Goal: Information Seeking & Learning: Find specific fact

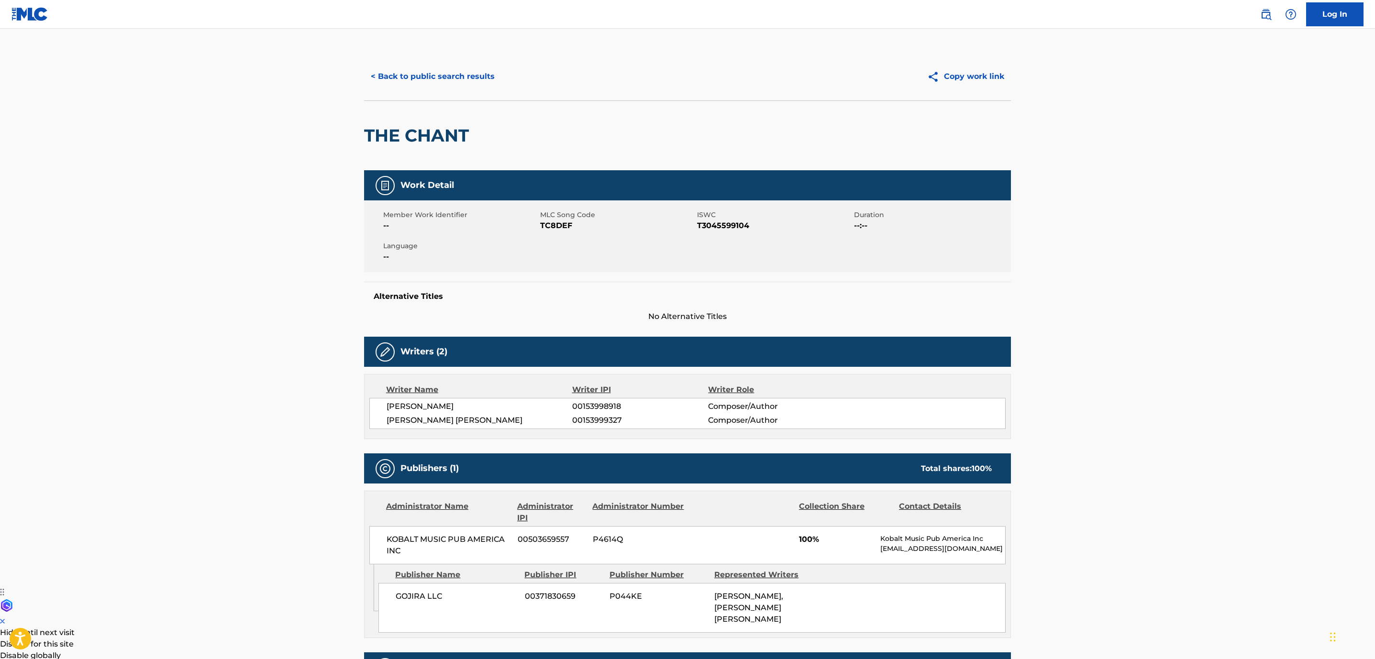
click at [432, 81] on button "< Back to public search results" at bounding box center [432, 77] width 137 height 24
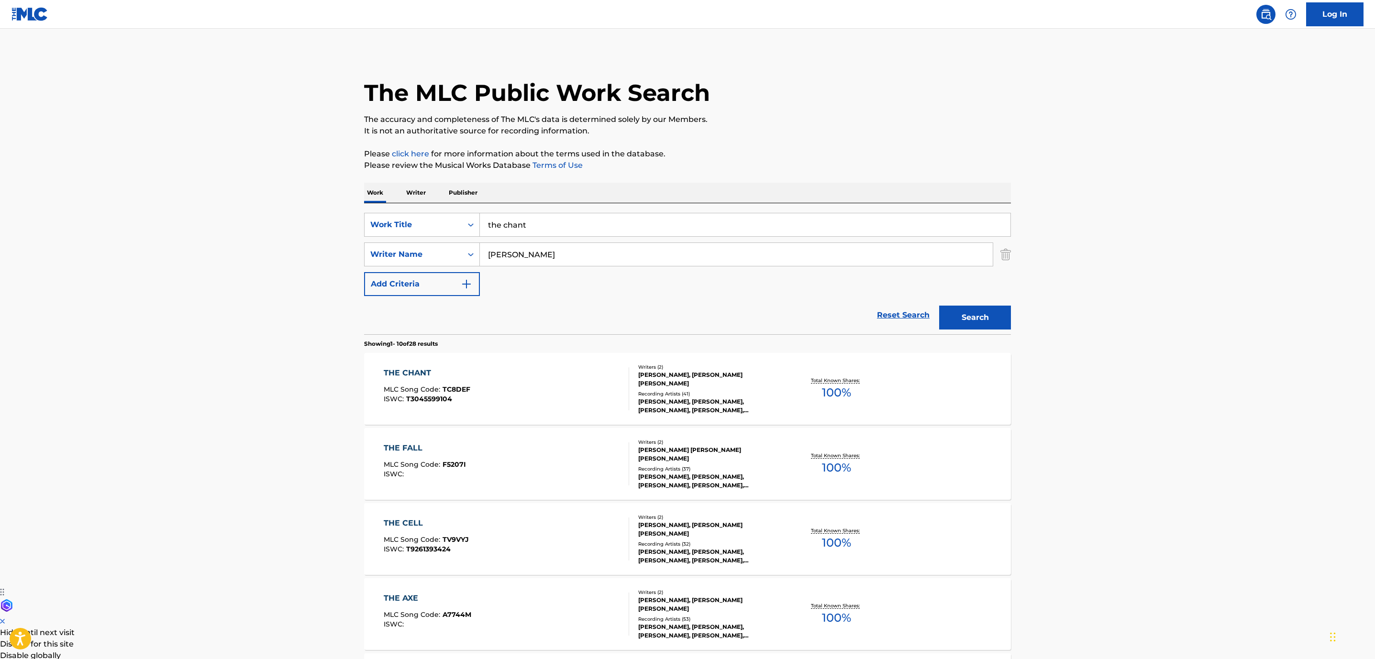
drag, startPoint x: 564, startPoint y: 223, endPoint x: 312, endPoint y: 214, distance: 252.3
click at [395, 214] on div "SearchWithCriteria852e5815-258f-4b49-930d-0e7060dc4df4 Work Title the chant" at bounding box center [687, 225] width 647 height 24
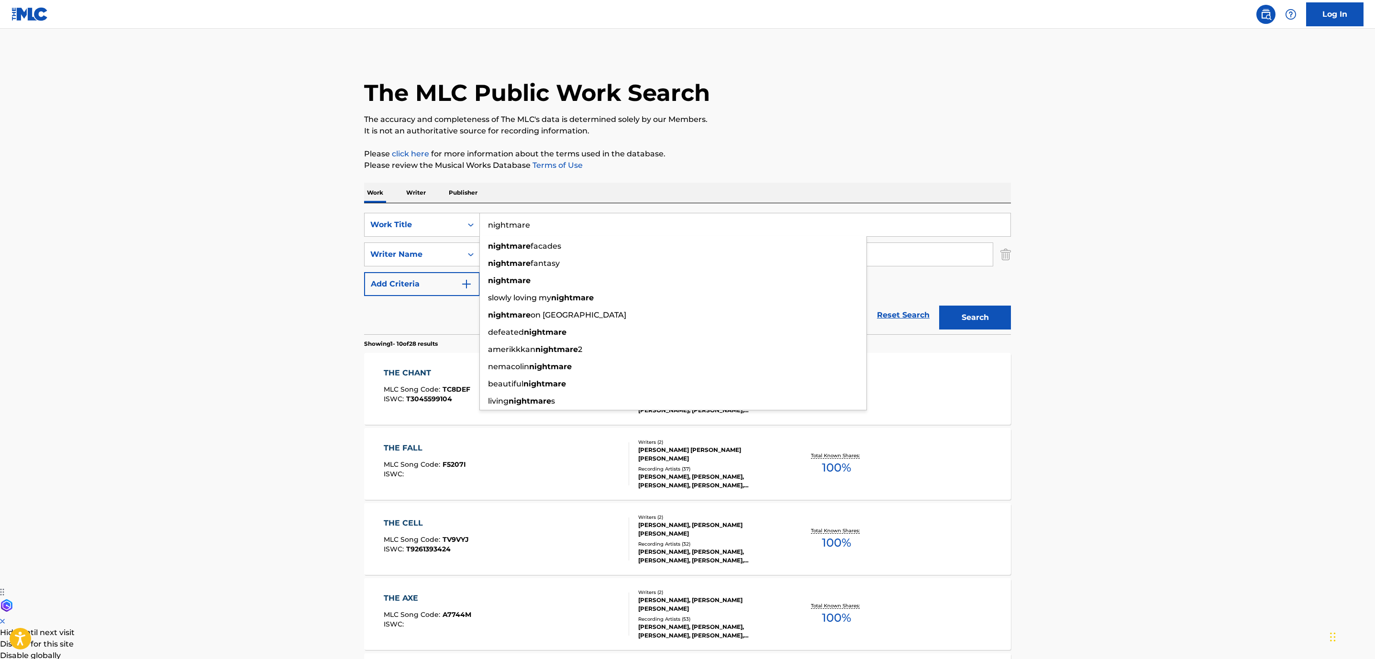
type input "nightmare"
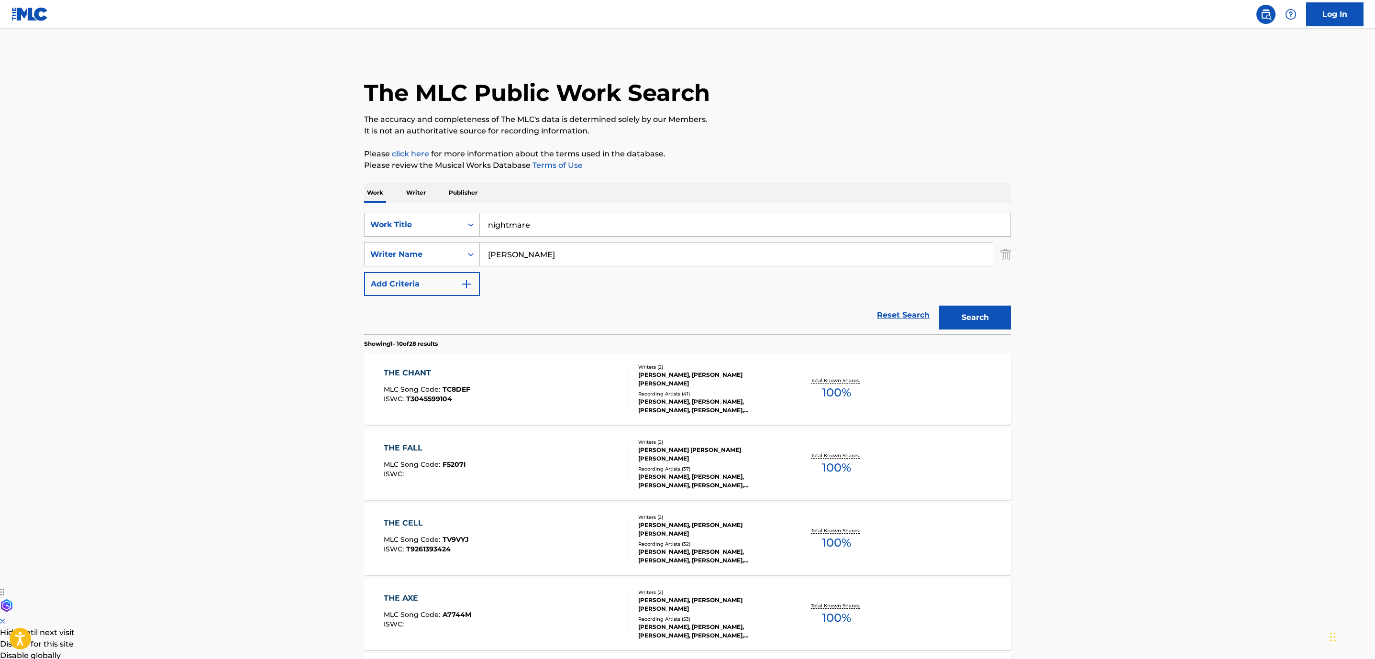
type input "[PERSON_NAME]"
click at [939, 306] on button "Search" at bounding box center [975, 318] width 72 height 24
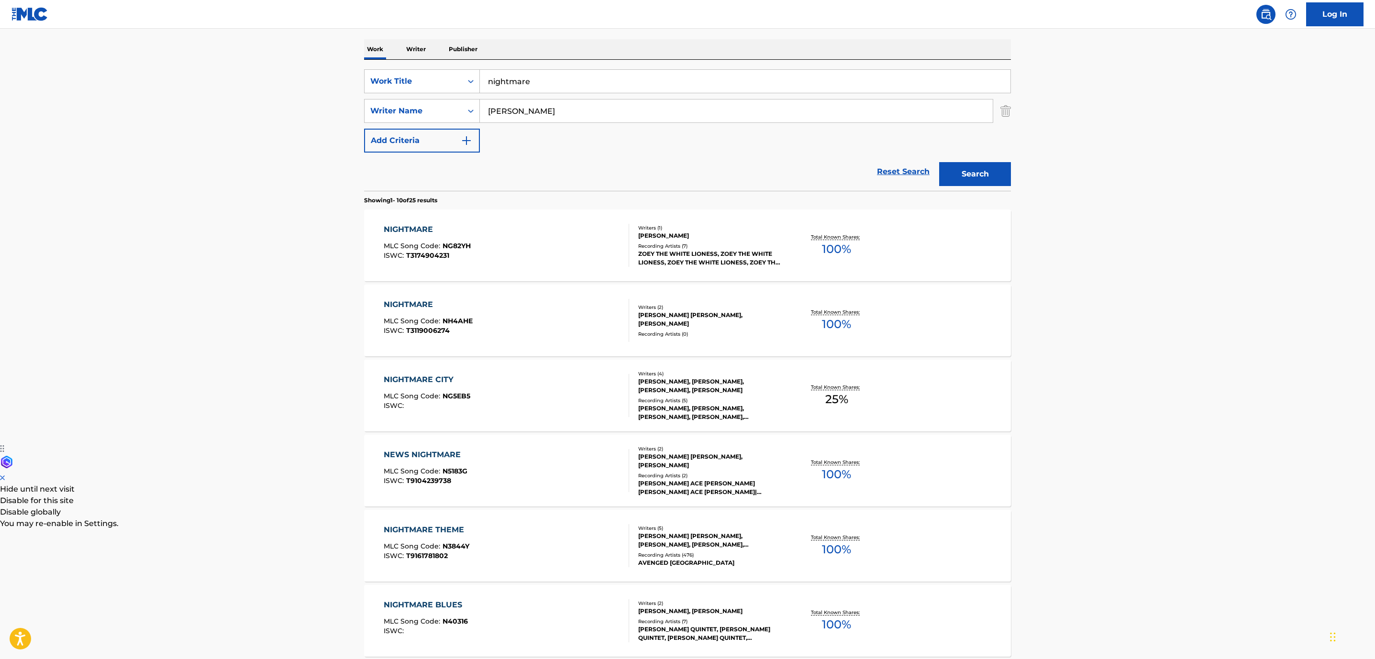
scroll to position [215, 0]
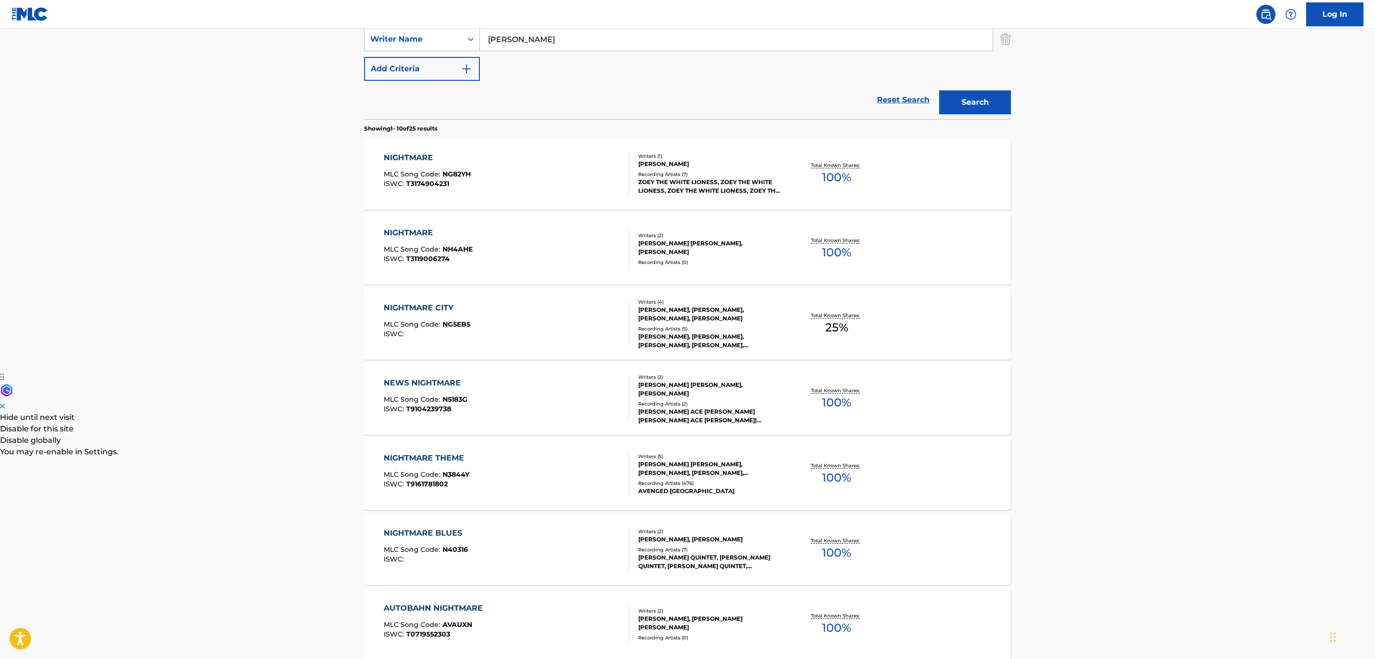
click at [530, 473] on div "NIGHTMARE THEME MLC Song Code : N3844Y ISWC : T9161781802" at bounding box center [507, 474] width 246 height 43
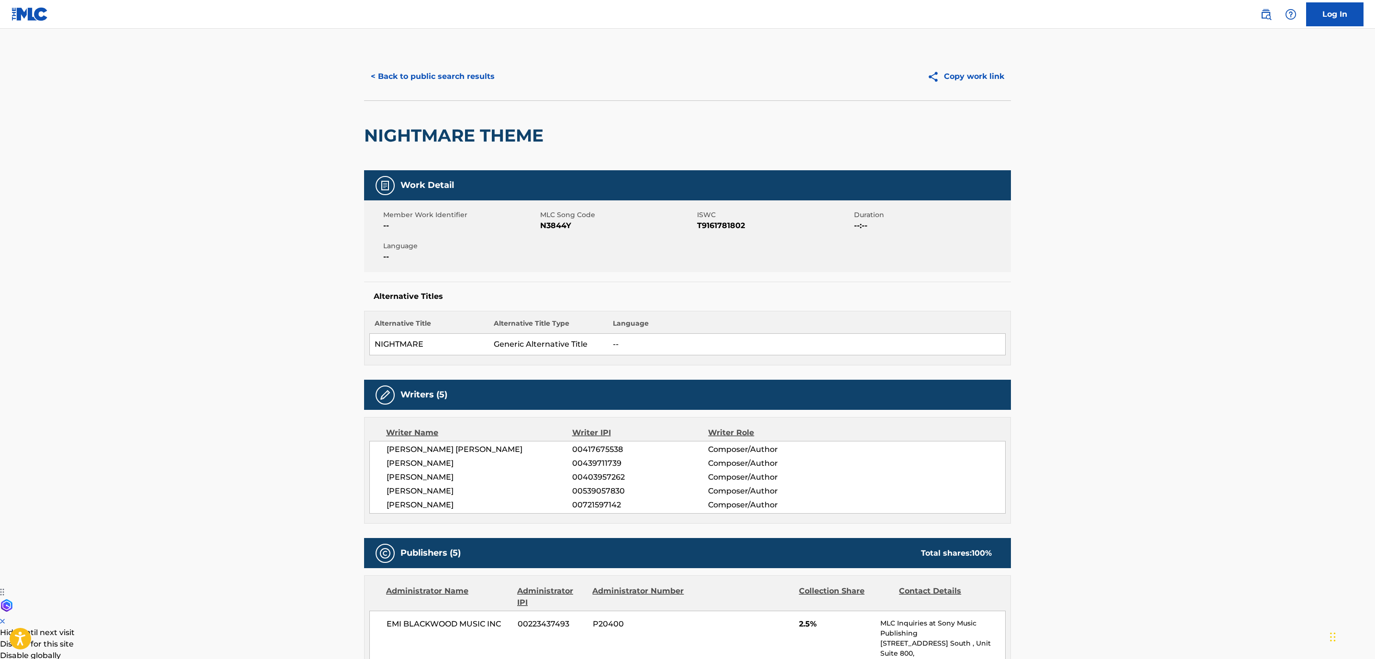
click at [433, 82] on button "< Back to public search results" at bounding box center [432, 77] width 137 height 24
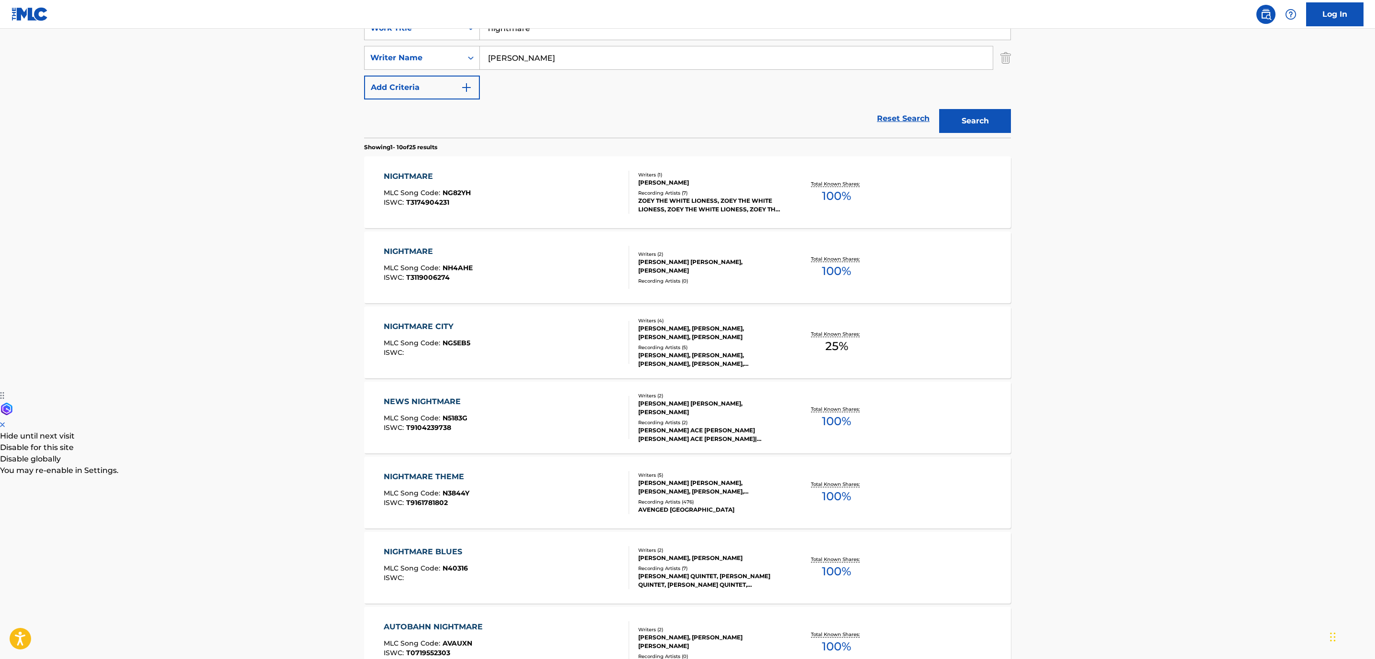
scroll to position [431, 0]
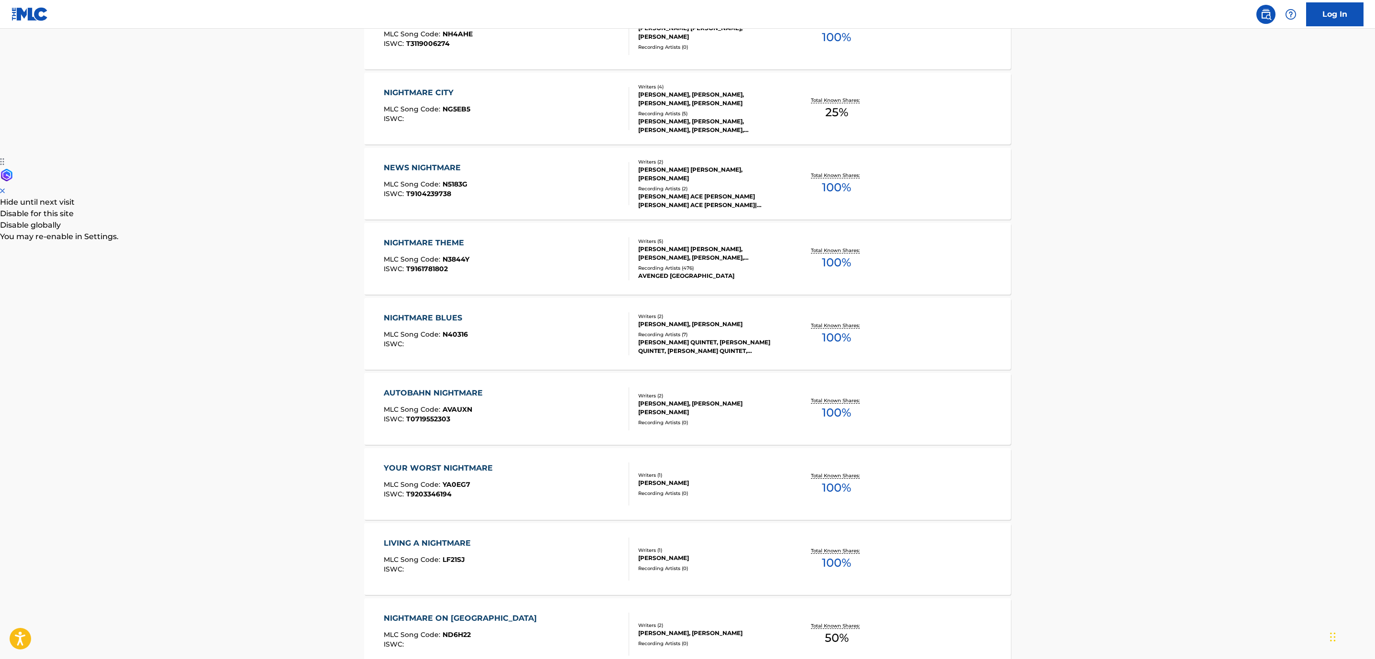
click at [559, 257] on div "NIGHTMARE THEME MLC Song Code : N3844Y ISWC : T9161781802" at bounding box center [507, 258] width 246 height 43
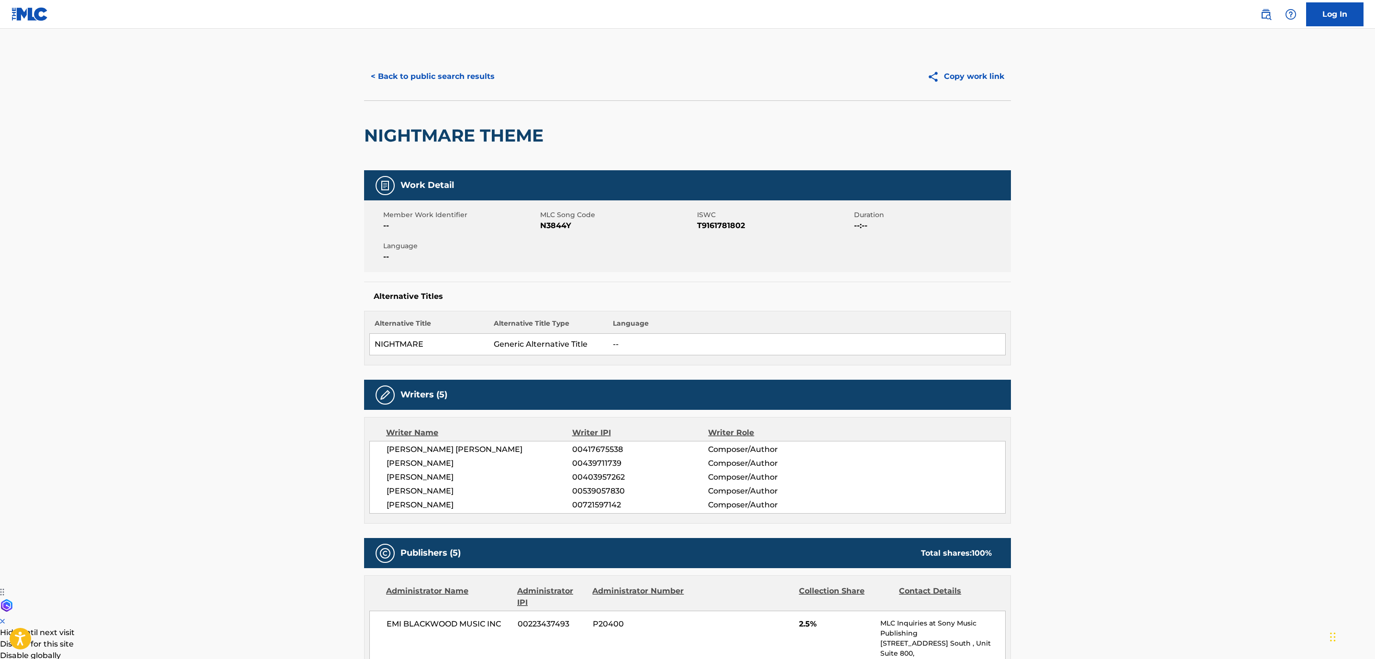
click at [426, 95] on div "< Back to public search results Copy work link" at bounding box center [687, 77] width 647 height 48
click at [428, 79] on button "< Back to public search results" at bounding box center [432, 77] width 137 height 24
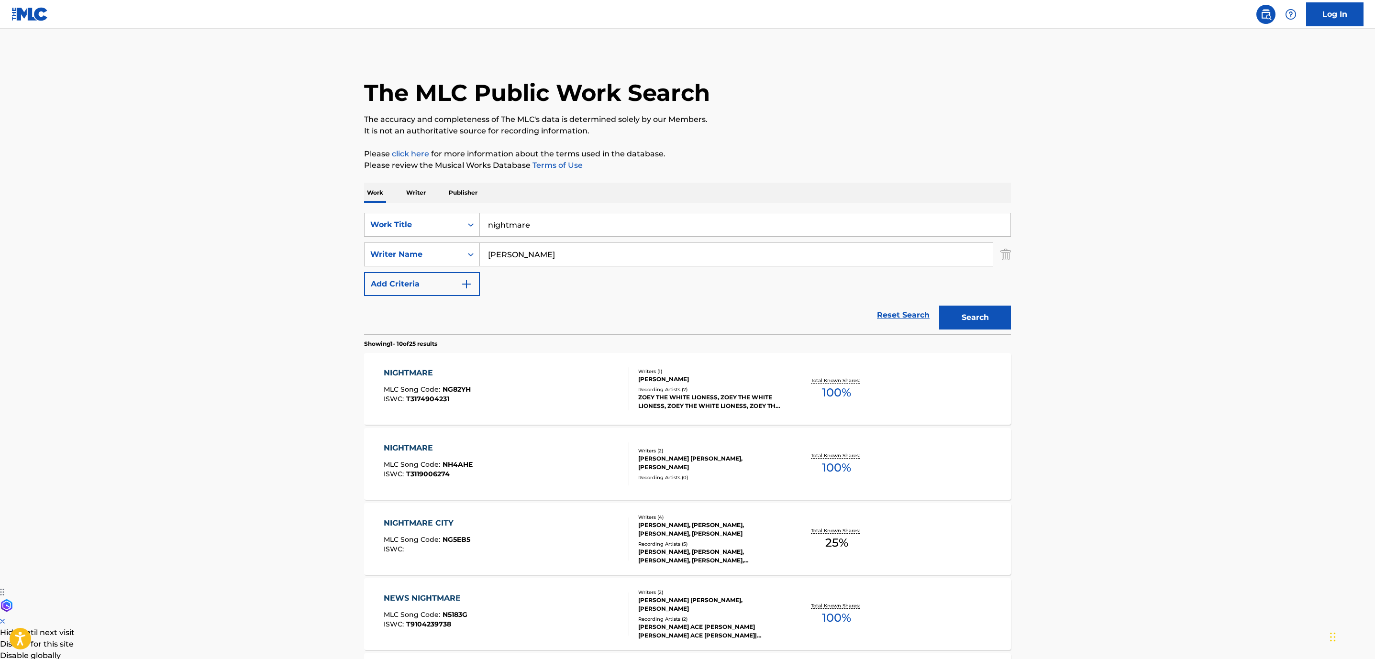
drag, startPoint x: 532, startPoint y: 248, endPoint x: 310, endPoint y: 207, distance: 225.8
click at [365, 215] on div "SearchWithCriteria852e5815-258f-4b49-930d-0e7060dc4df4 Work Title nightmare Sea…" at bounding box center [687, 254] width 647 height 83
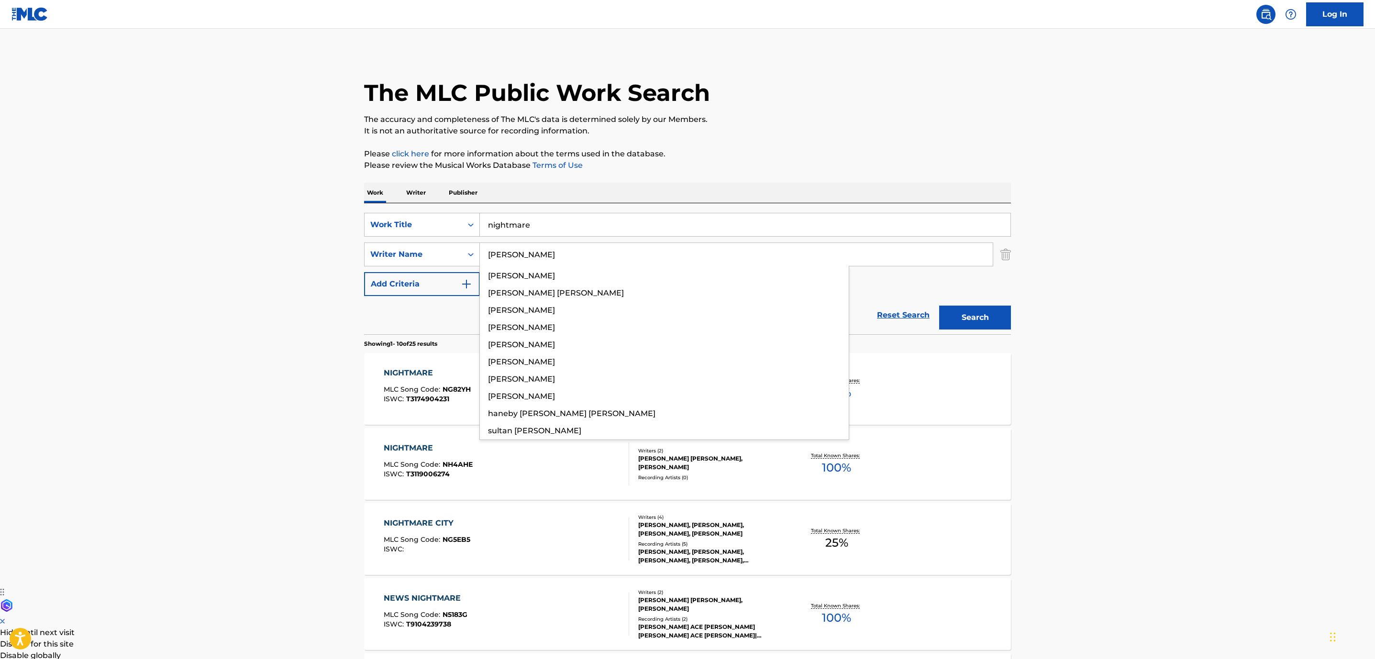
type input "[PERSON_NAME]"
click at [939, 306] on button "Search" at bounding box center [975, 318] width 72 height 24
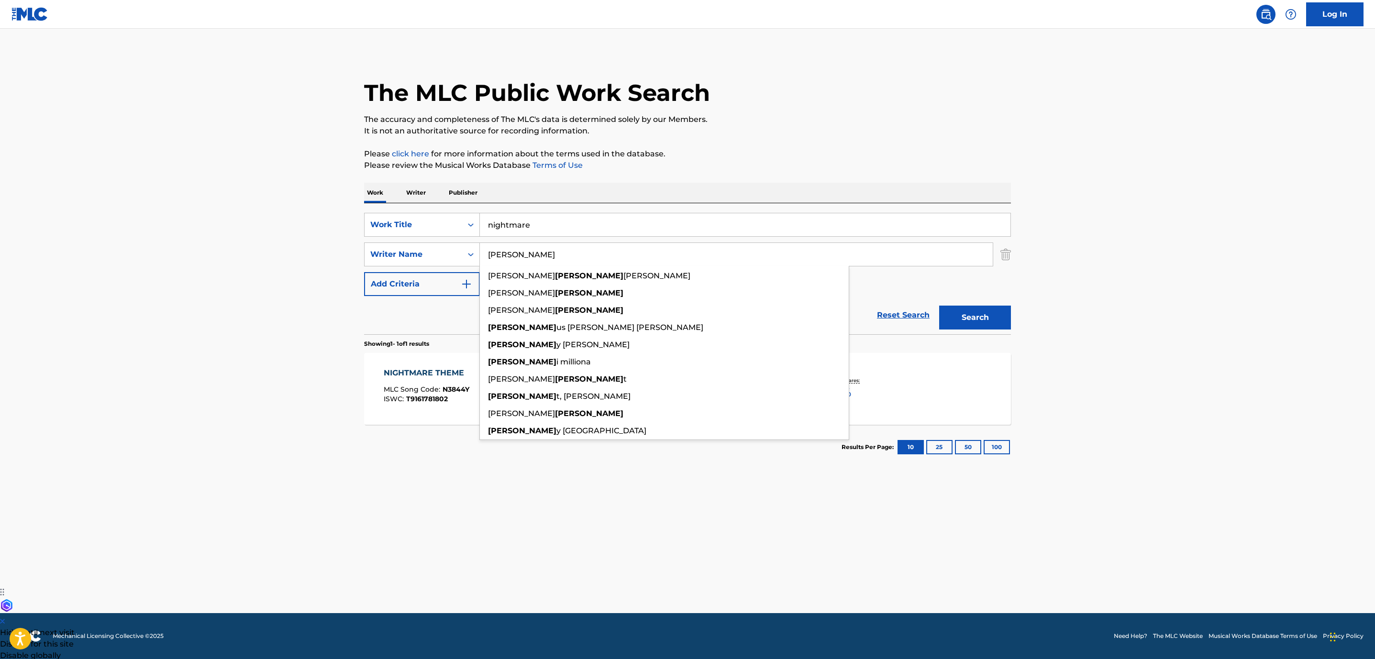
click at [197, 478] on main "The MLC Public Work Search The accuracy and completeness of The MLC's data is d…" at bounding box center [687, 321] width 1375 height 585
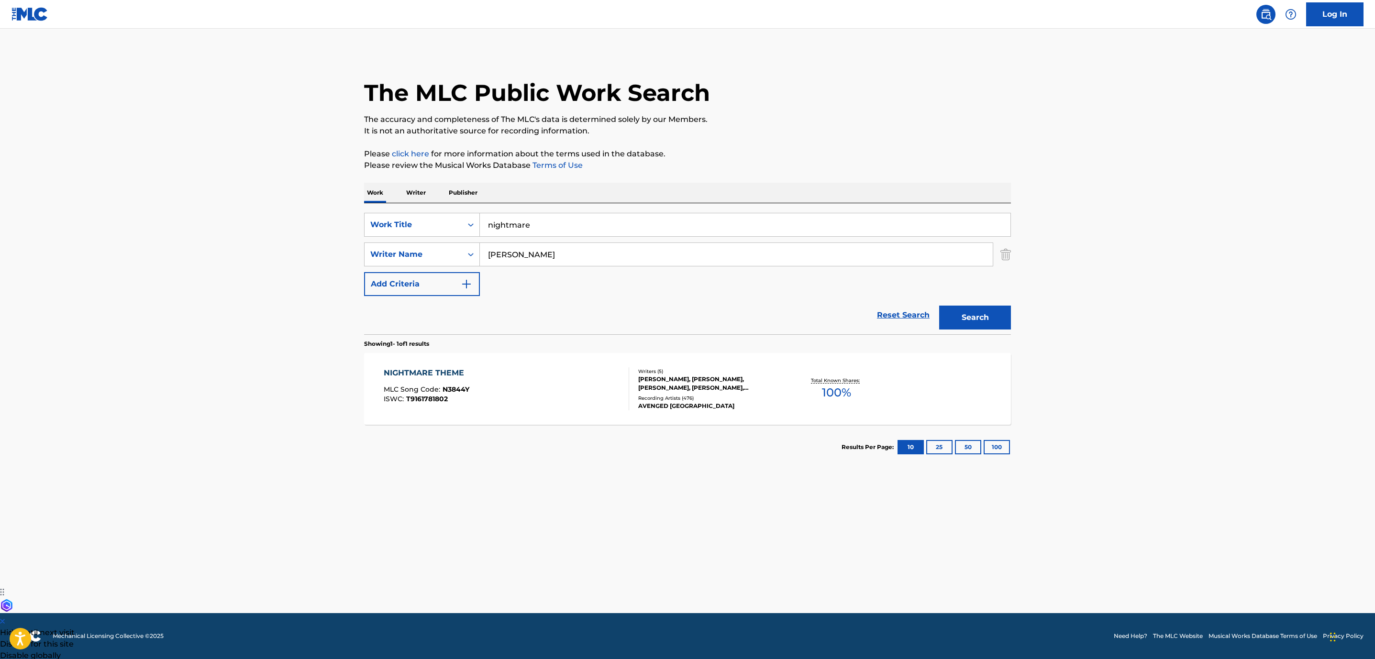
click at [538, 398] on div "NIGHTMARE THEME MLC Song Code : N3844Y ISWC : T9161781802" at bounding box center [507, 388] width 246 height 43
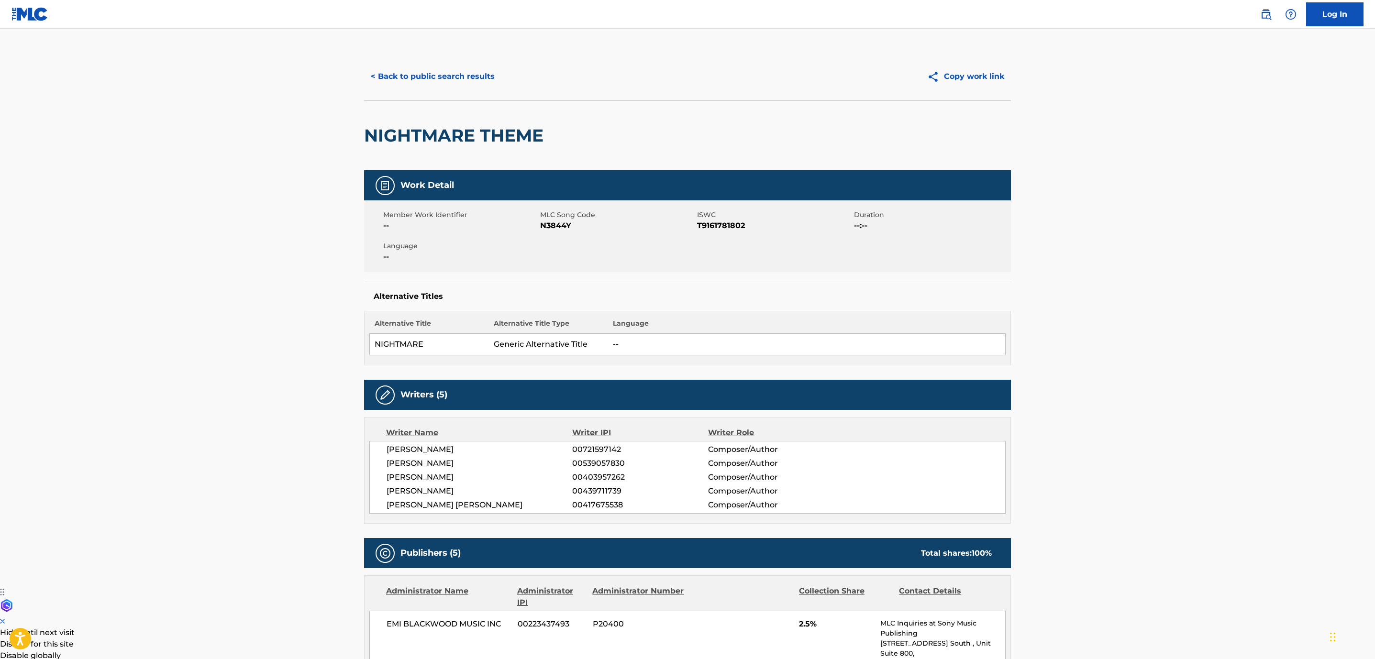
click at [451, 74] on button "< Back to public search results" at bounding box center [432, 77] width 137 height 24
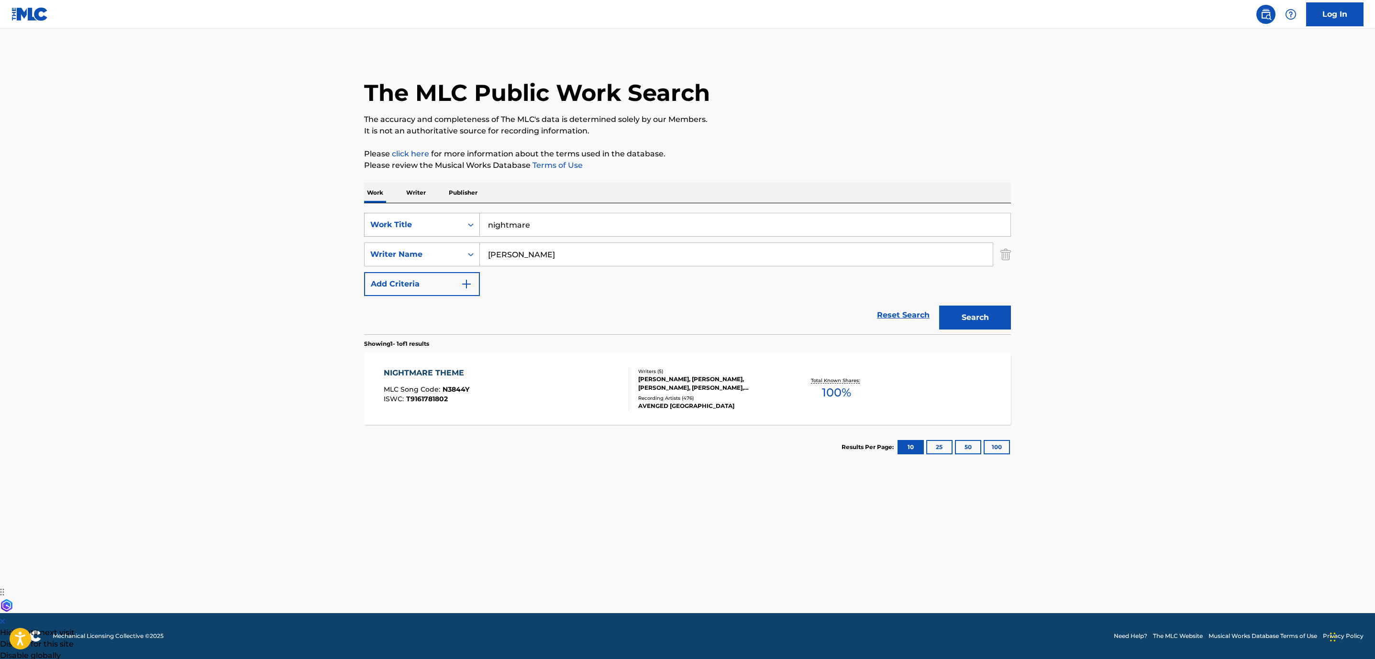
drag, startPoint x: 517, startPoint y: 248, endPoint x: 399, endPoint y: 232, distance: 118.7
click at [422, 238] on div "SearchWithCriteria852e5815-258f-4b49-930d-0e7060dc4df4 Work Title nightmare Sea…" at bounding box center [687, 254] width 647 height 83
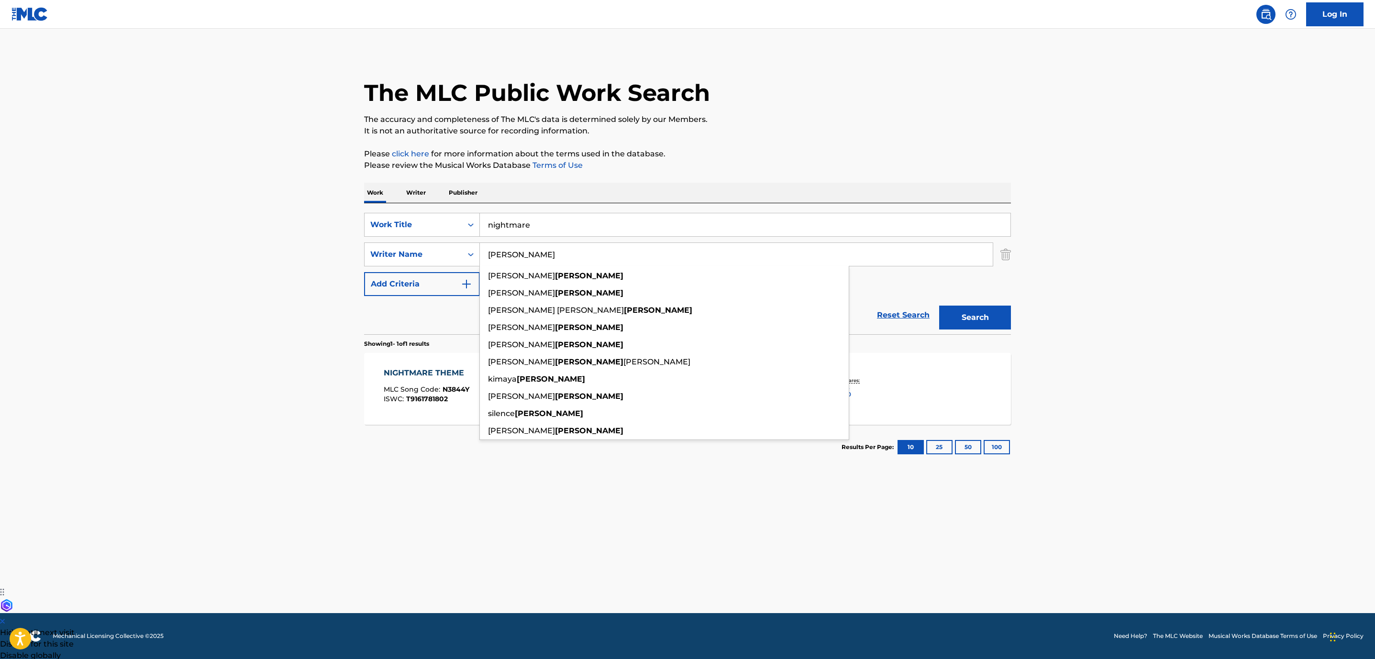
type input "[PERSON_NAME]"
click at [966, 327] on button "Search" at bounding box center [975, 318] width 72 height 24
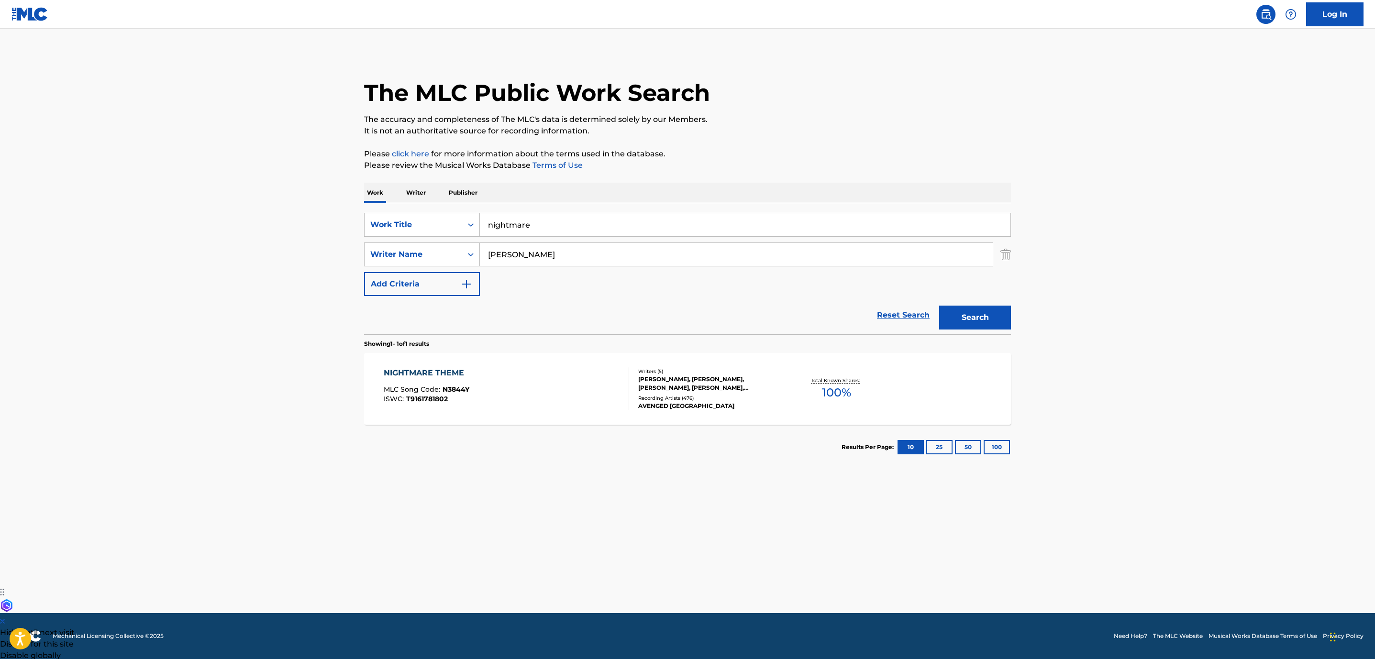
click at [515, 405] on div "NIGHTMARE THEME MLC Song Code : N3844Y ISWC : T9161781802" at bounding box center [507, 388] width 246 height 43
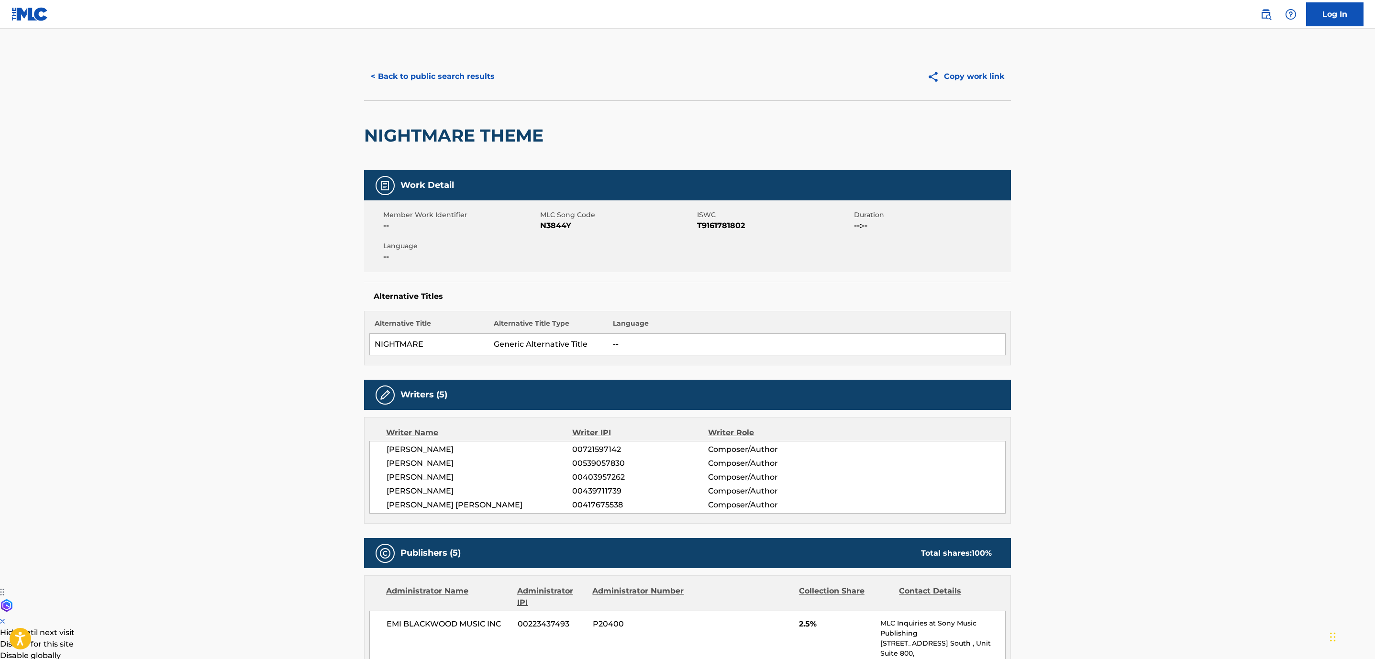
click at [429, 69] on button "< Back to public search results" at bounding box center [432, 77] width 137 height 24
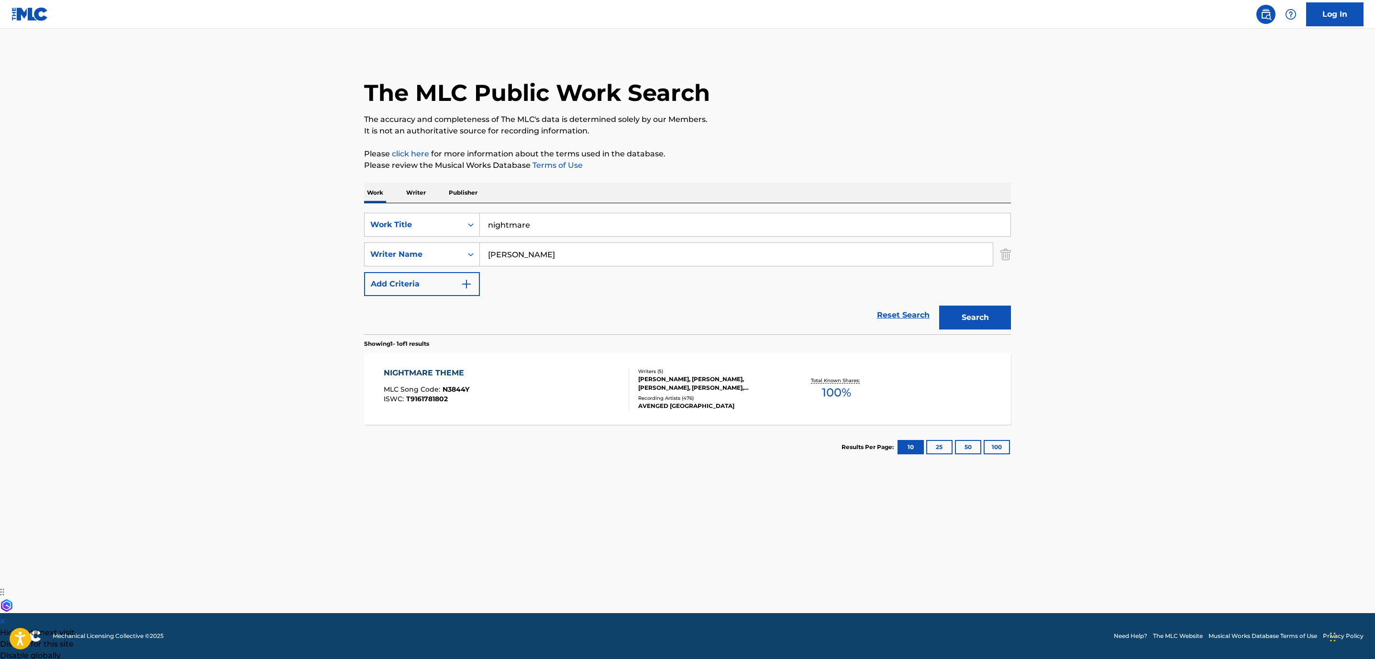
drag, startPoint x: 557, startPoint y: 233, endPoint x: 318, endPoint y: 177, distance: 245.7
click at [376, 201] on div "Work Writer Publisher SearchWithCriteria852e5815-258f-4b49-930d-0e7060dc4df4 Wo…" at bounding box center [687, 326] width 647 height 287
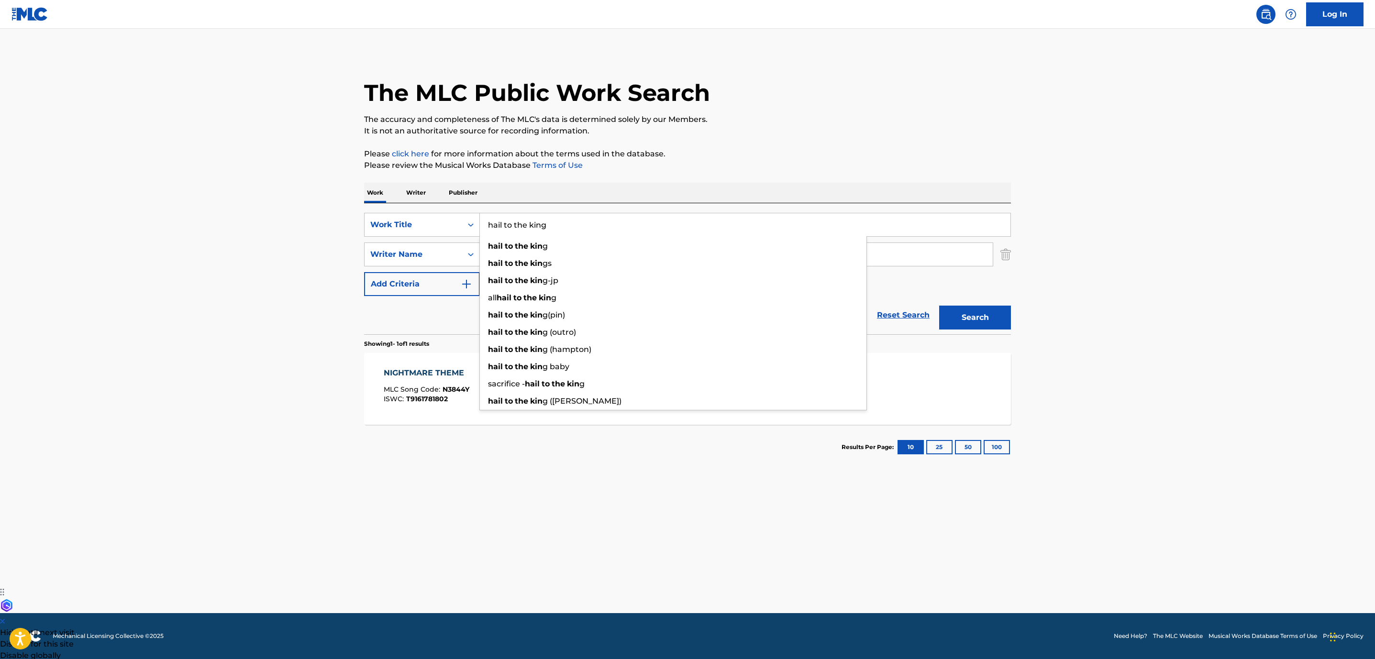
type input "hail to the king"
click at [939, 306] on button "Search" at bounding box center [975, 318] width 72 height 24
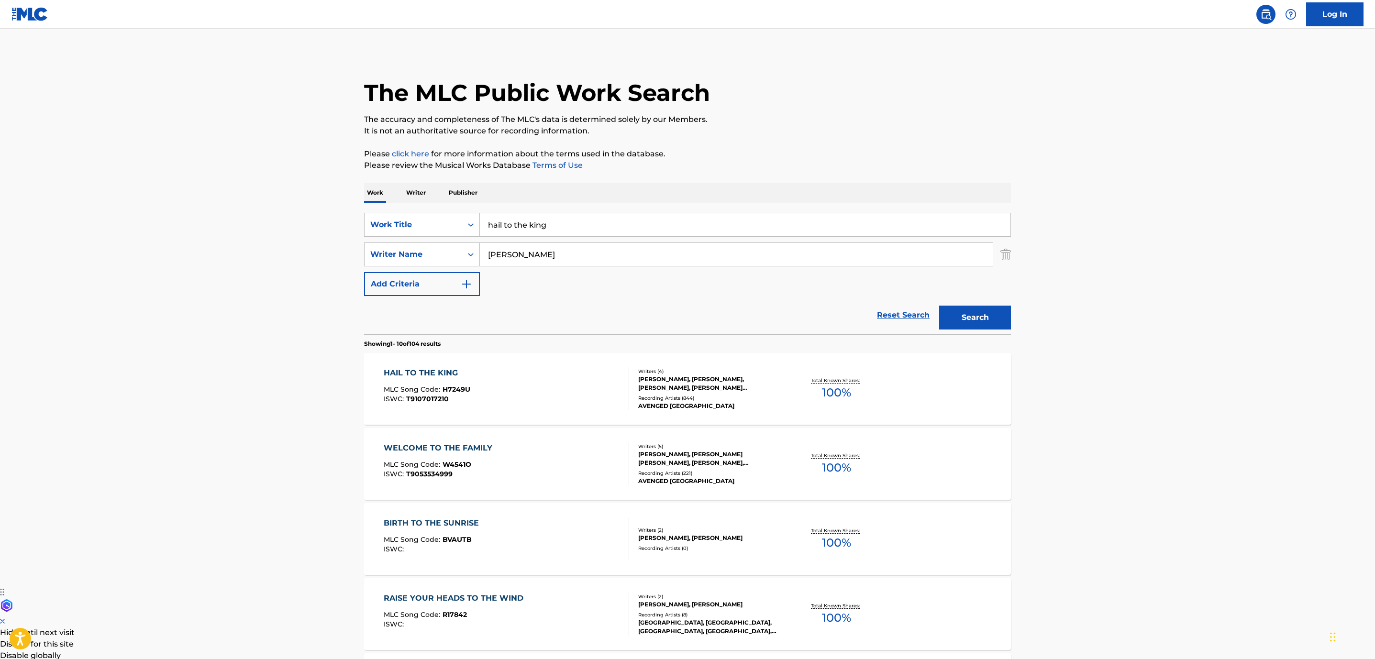
click at [531, 391] on div "HAIL TO THE KING MLC Song Code : H7249U ISWC : T9107017210" at bounding box center [507, 388] width 246 height 43
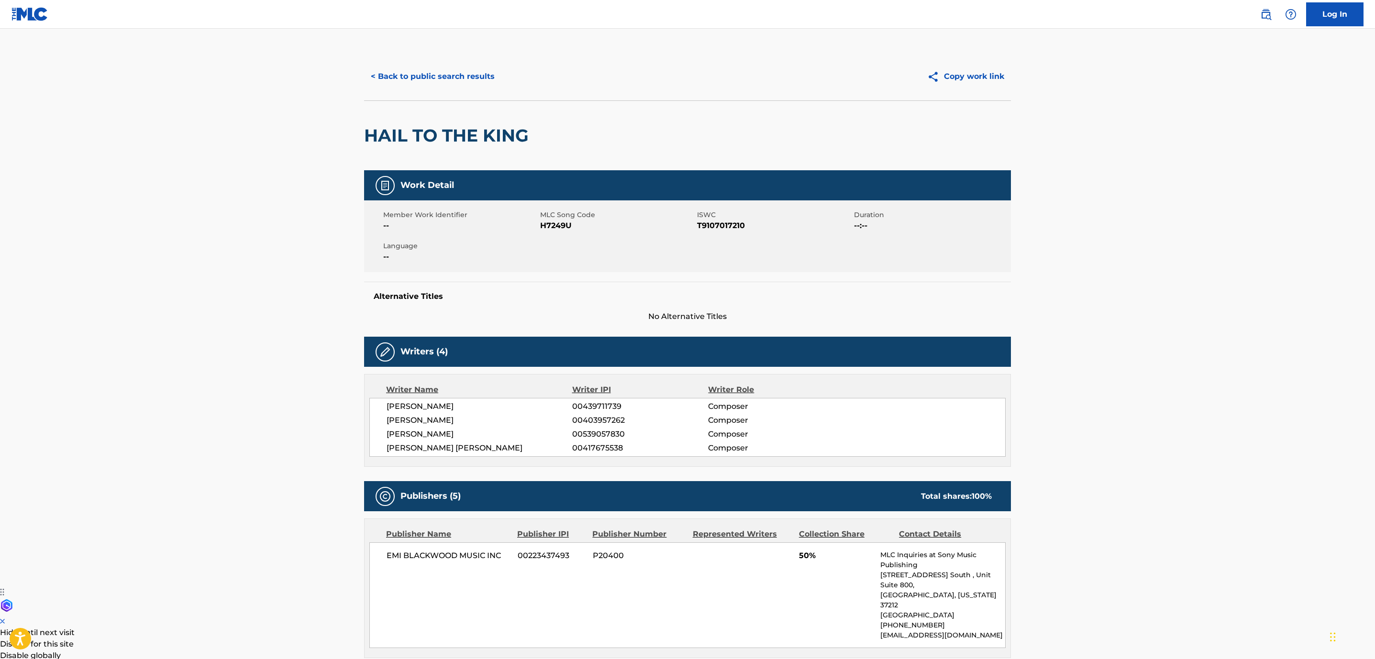
click at [442, 81] on button "< Back to public search results" at bounding box center [432, 77] width 137 height 24
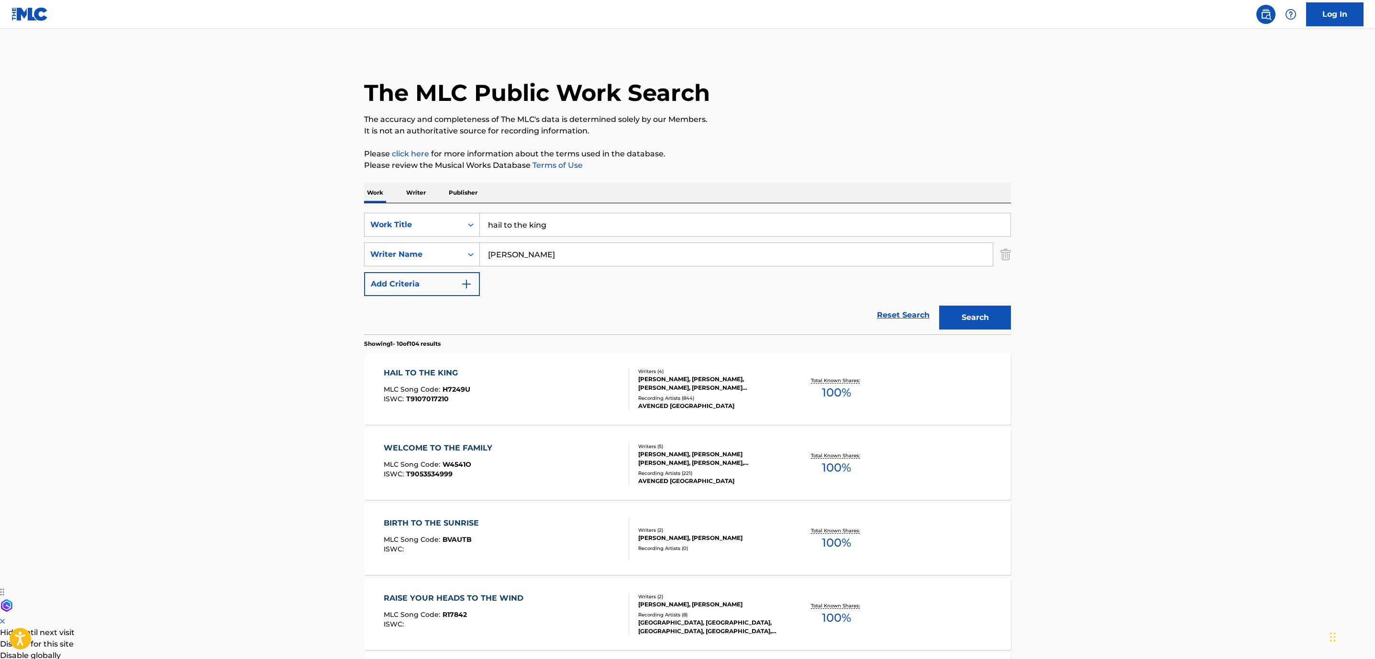
drag, startPoint x: 435, startPoint y: 210, endPoint x: 310, endPoint y: 193, distance: 126.5
click at [389, 209] on div "SearchWithCriteria852e5815-258f-4b49-930d-0e7060dc4df4 Work Title hail to the k…" at bounding box center [687, 268] width 647 height 131
type input "unholy confessions"
click at [939, 306] on button "Search" at bounding box center [975, 318] width 72 height 24
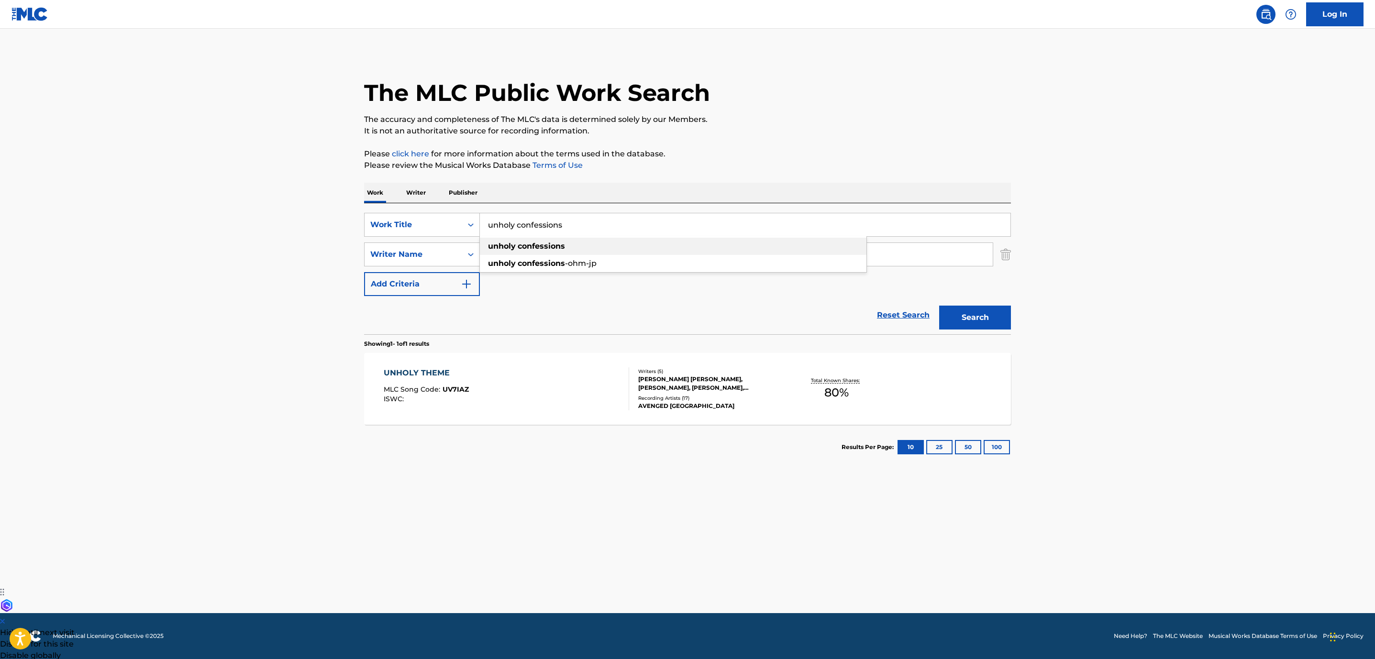
click at [560, 249] on strong "confessions" at bounding box center [541, 246] width 47 height 9
drag, startPoint x: 582, startPoint y: 260, endPoint x: 438, endPoint y: 254, distance: 143.7
click at [447, 255] on div "SearchWithCriteria7b8664c7-b390-44a6-a386-bc4e14a39c40 Writer Name [PERSON_NAME]" at bounding box center [687, 255] width 647 height 24
click at [980, 303] on div "Search" at bounding box center [972, 315] width 77 height 38
click at [990, 313] on button "Search" at bounding box center [975, 318] width 72 height 24
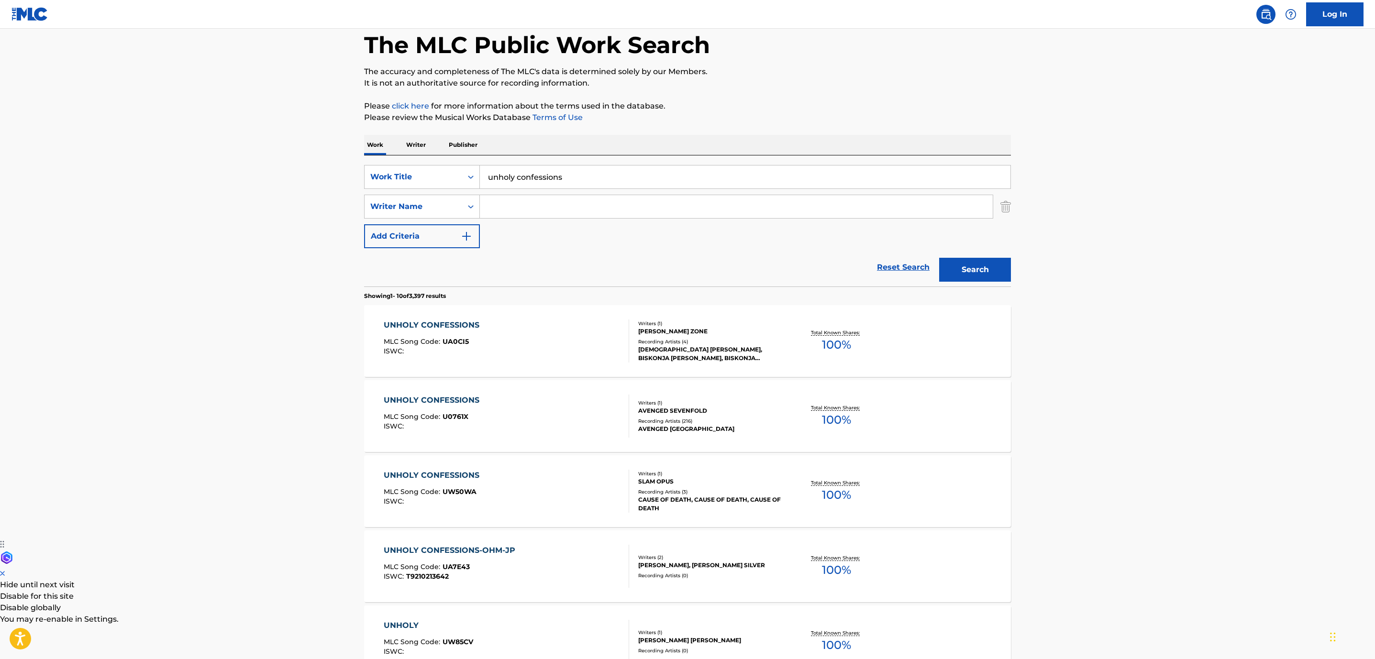
scroll to position [72, 0]
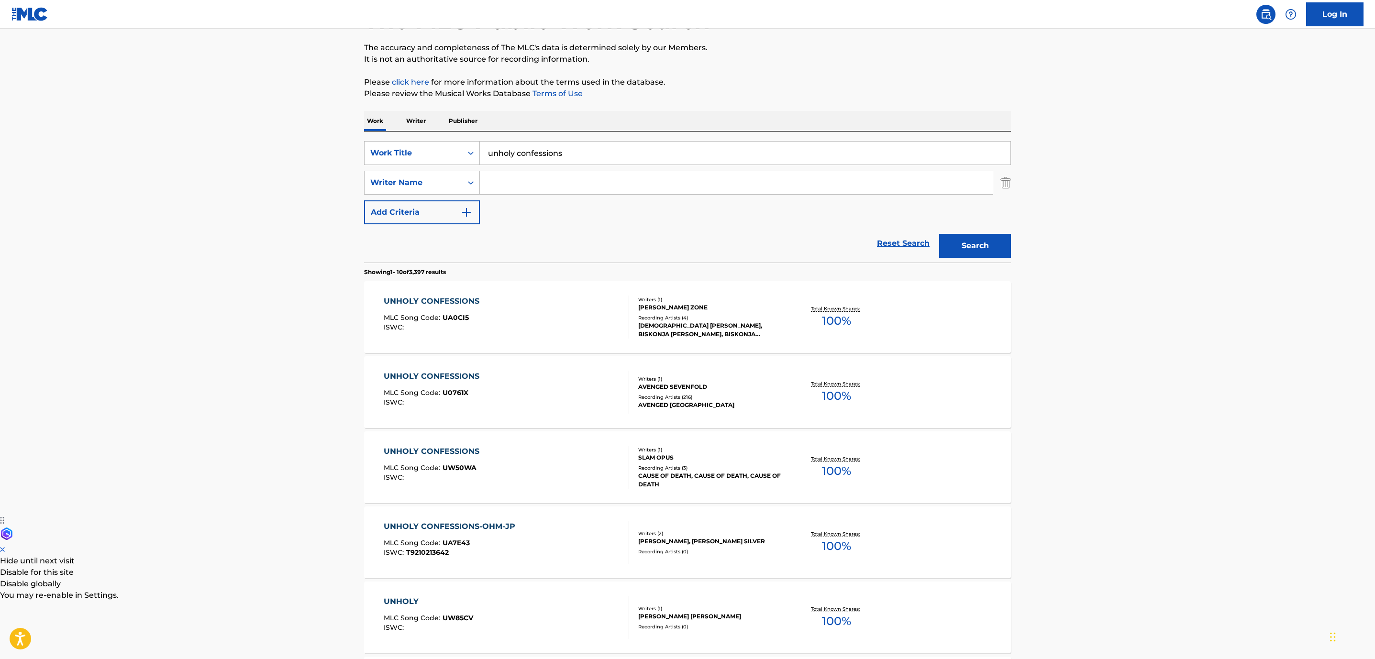
click at [544, 387] on div "UNHOLY CONFESSIONS MLC Song Code : U0761X ISWC :" at bounding box center [507, 392] width 246 height 43
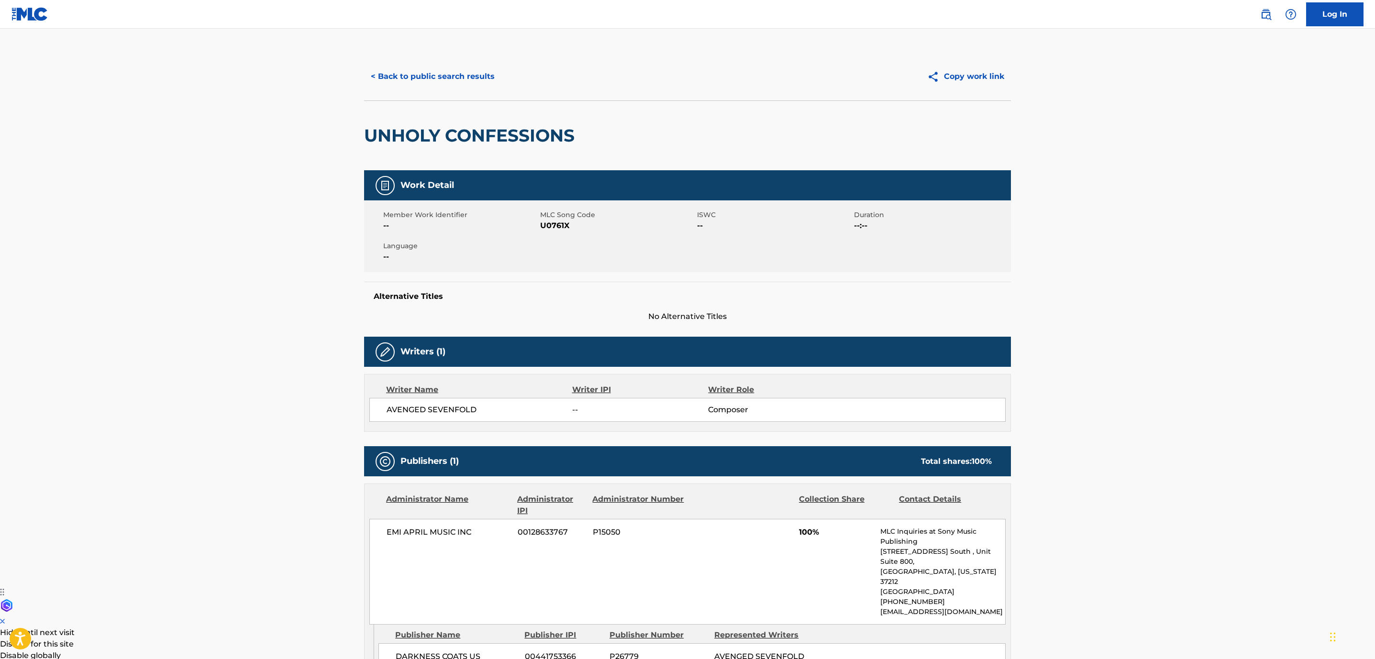
click at [398, 79] on button "< Back to public search results" at bounding box center [432, 77] width 137 height 24
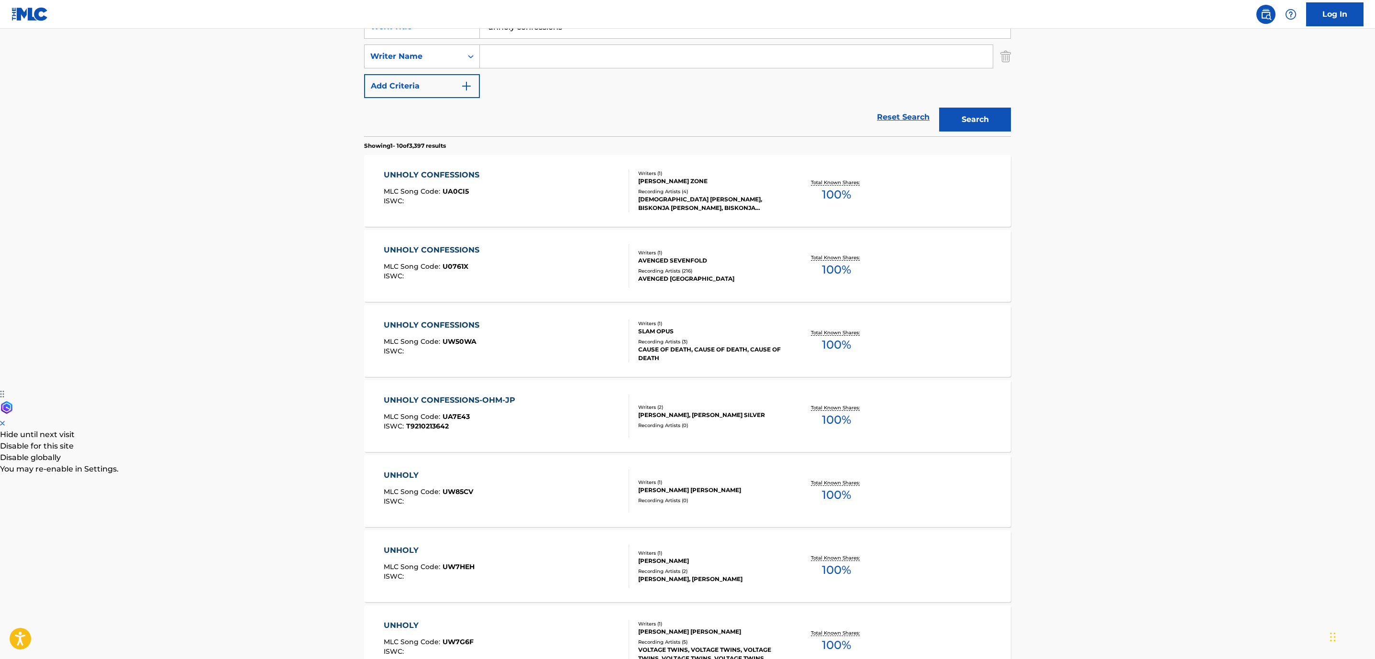
scroll to position [215, 0]
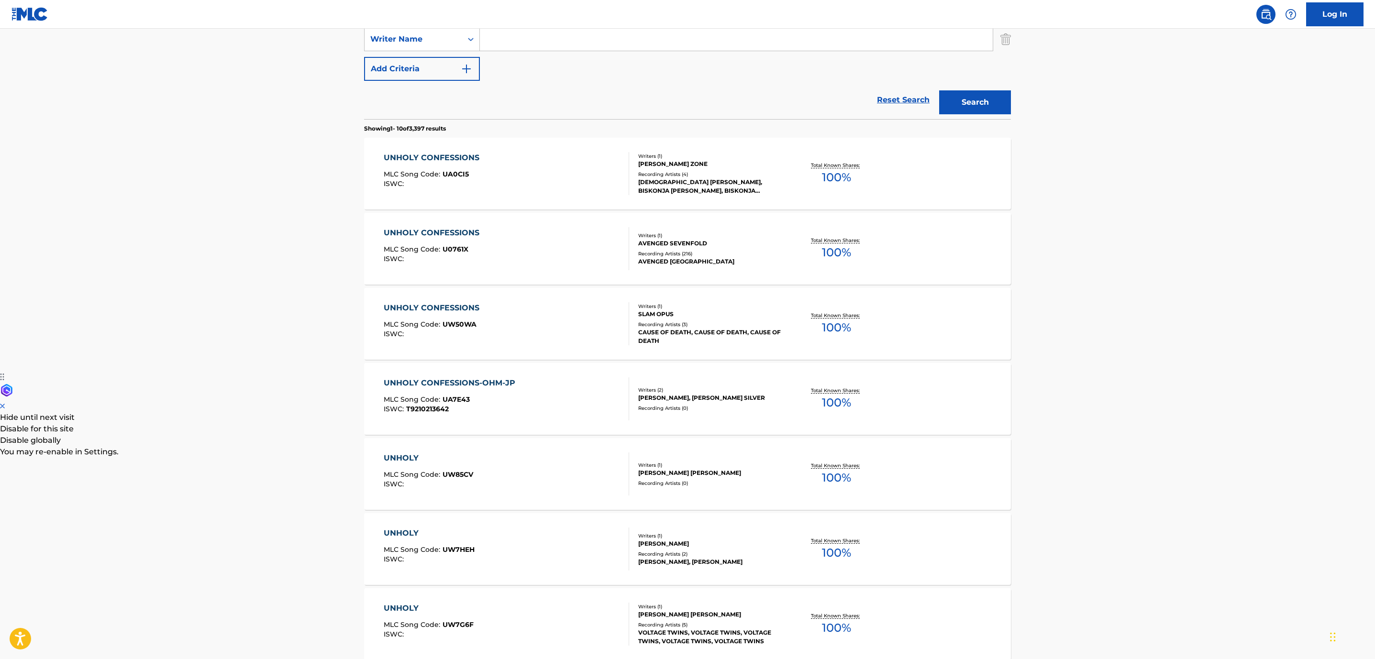
click at [558, 249] on div "UNHOLY CONFESSIONS MLC Song Code : U0761X ISWC :" at bounding box center [507, 248] width 246 height 43
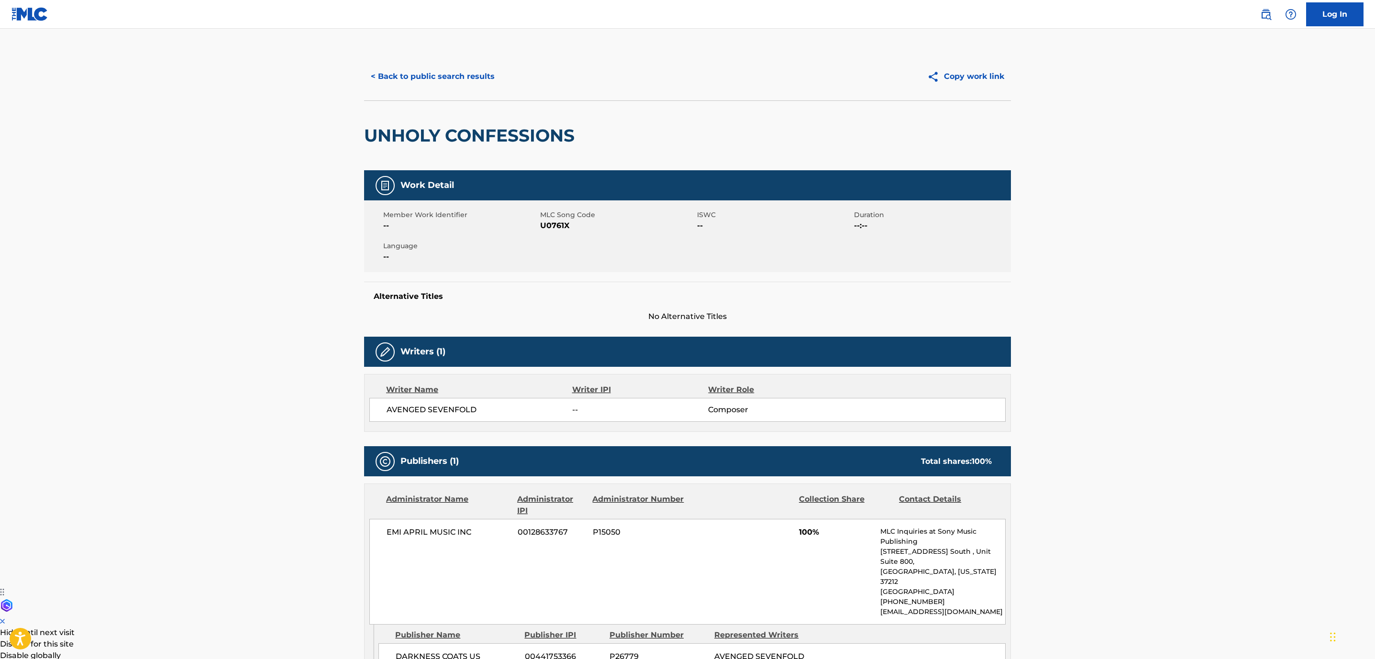
click at [465, 73] on button "< Back to public search results" at bounding box center [432, 77] width 137 height 24
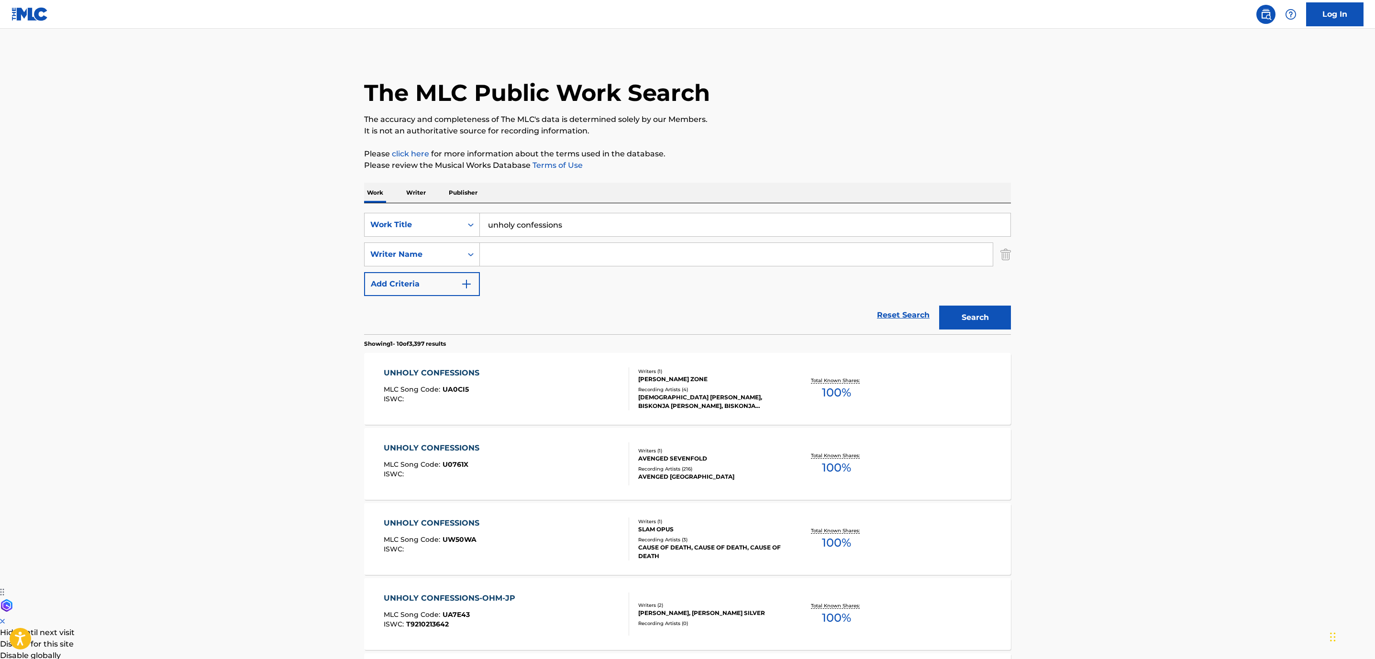
click at [554, 270] on div "SearchWithCriteria852e5815-258f-4b49-930d-0e7060dc4df4 Work Title unholy confes…" at bounding box center [687, 254] width 647 height 83
click at [554, 255] on input "Search Form" at bounding box center [736, 254] width 513 height 23
type input "[PERSON_NAME]"
click at [939, 306] on button "Search" at bounding box center [975, 318] width 72 height 24
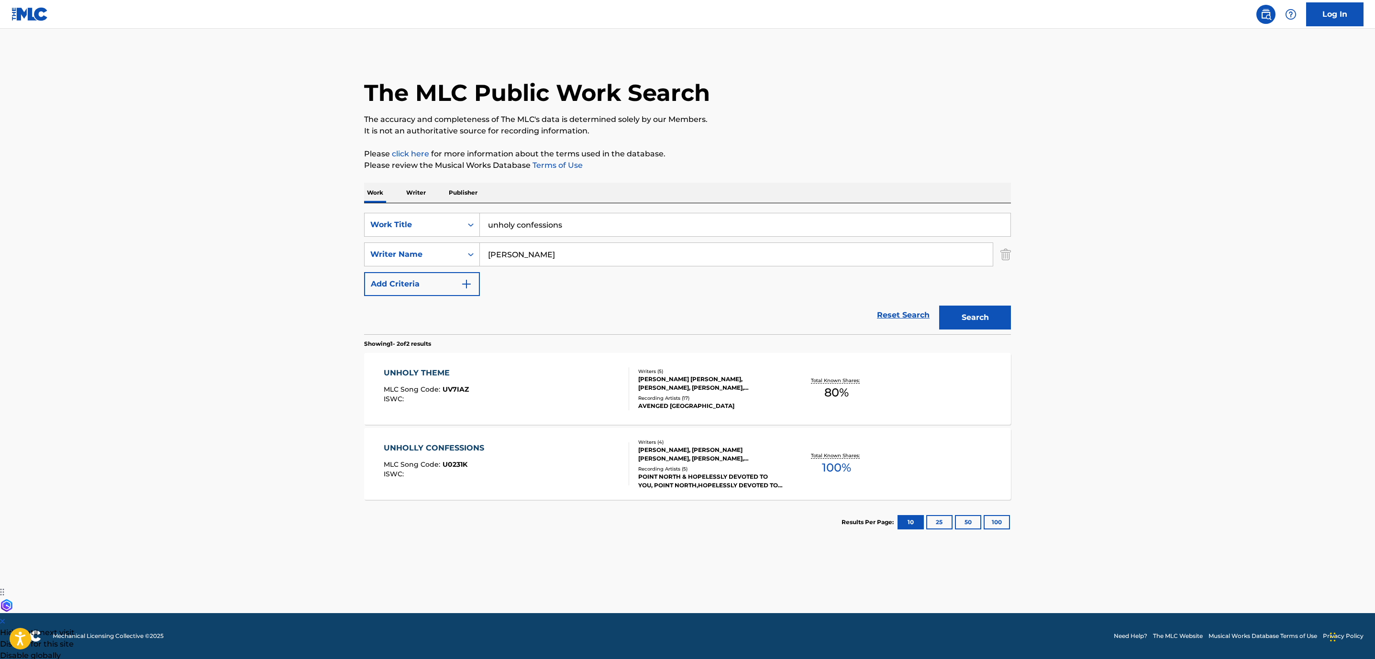
click at [556, 476] on div "UNHOLLY CONFESSIONS MLC Song Code : U0231K ISWC :" at bounding box center [507, 464] width 246 height 43
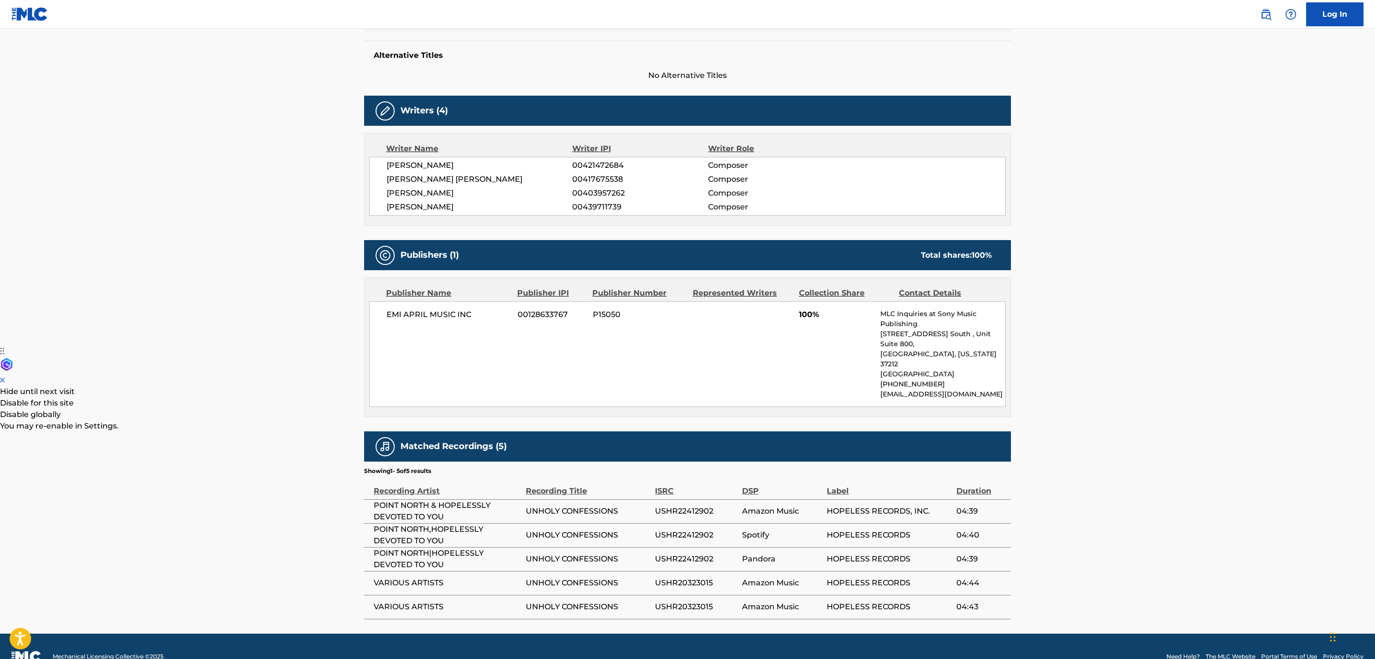
scroll to position [244, 0]
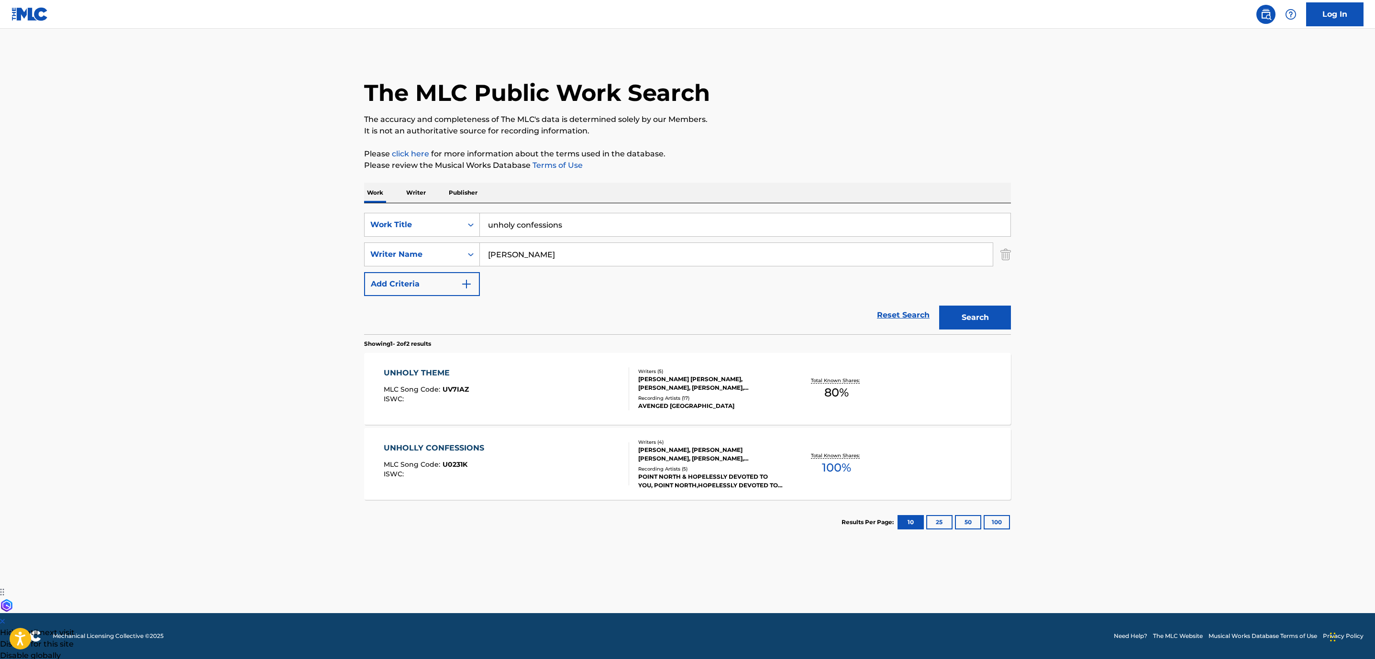
click at [567, 375] on div "UNHOLY THEME MLC Song Code : UV7IAZ ISWC :" at bounding box center [507, 388] width 246 height 43
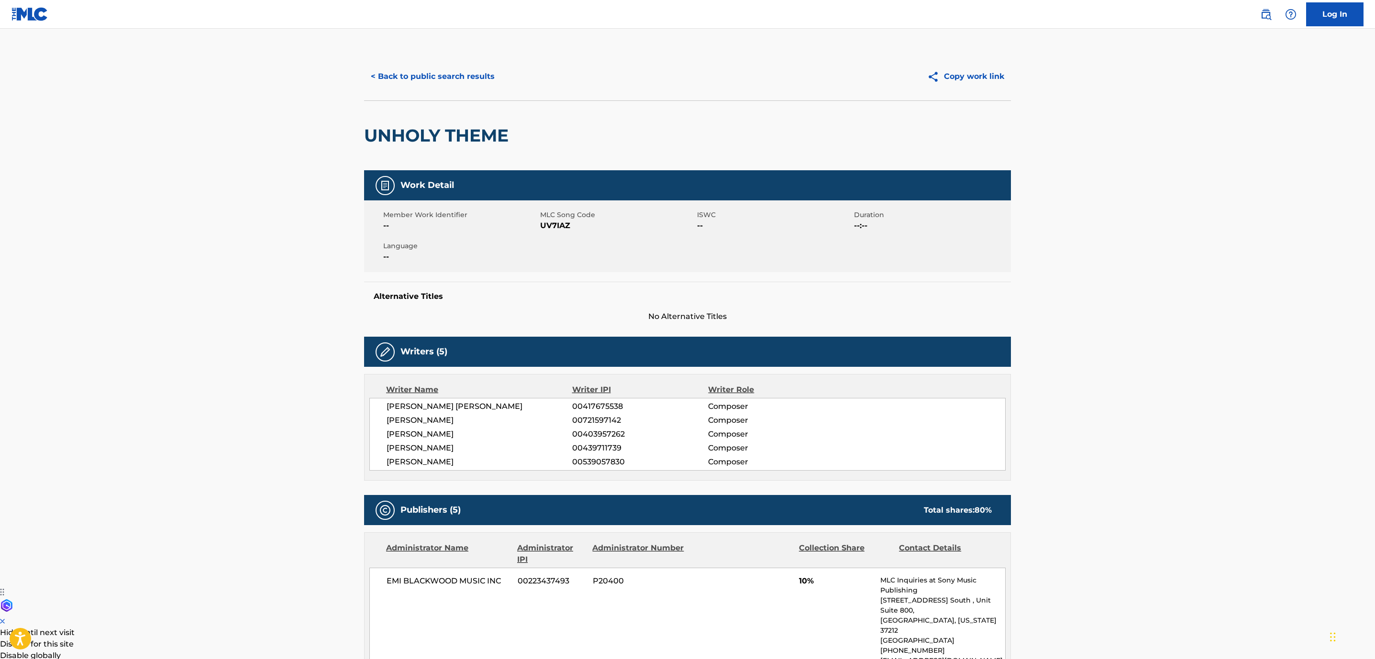
scroll to position [215, 0]
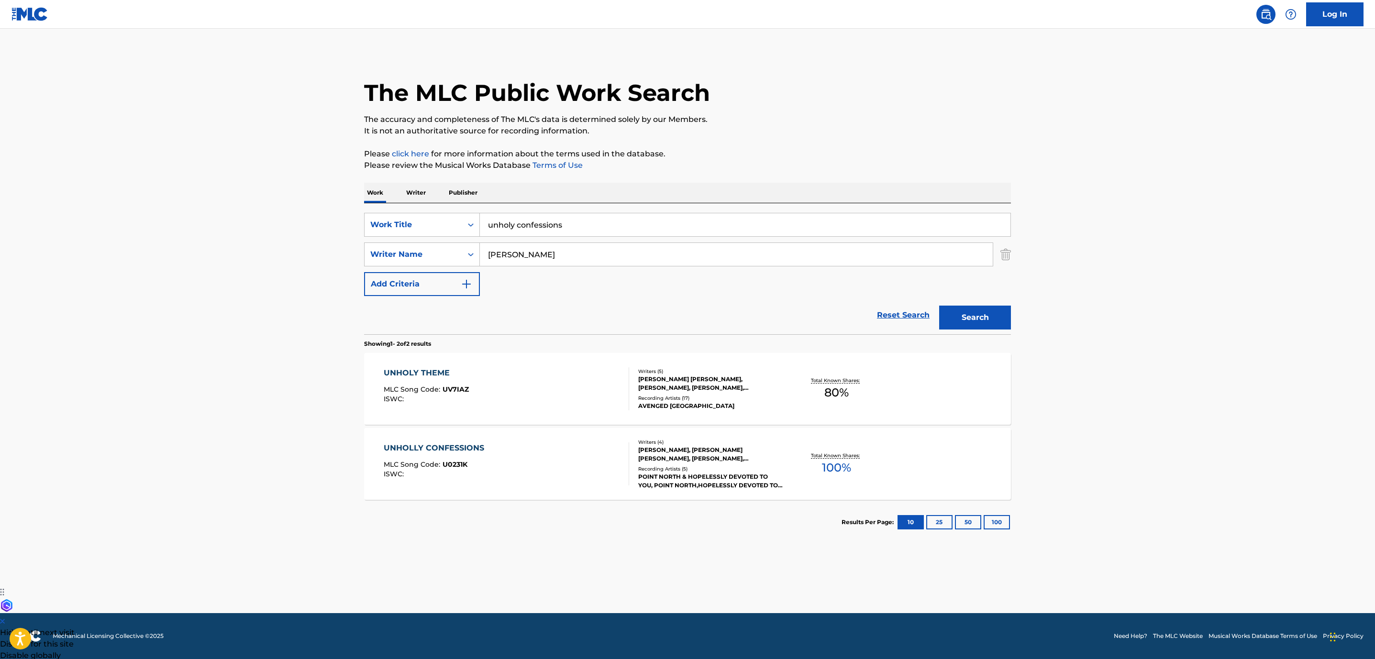
click at [558, 478] on div "UNHOLLY CONFESSIONS MLC Song Code : U0231K ISWC :" at bounding box center [507, 464] width 246 height 43
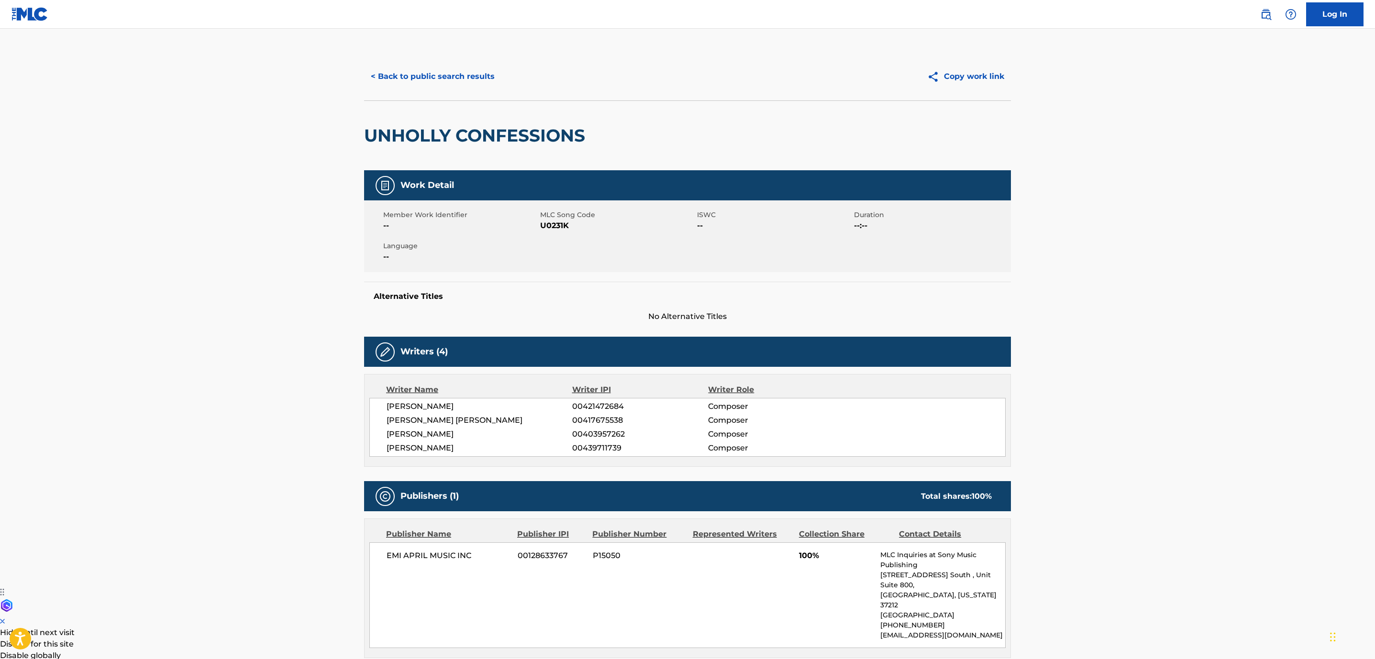
click at [425, 77] on button "< Back to public search results" at bounding box center [432, 77] width 137 height 24
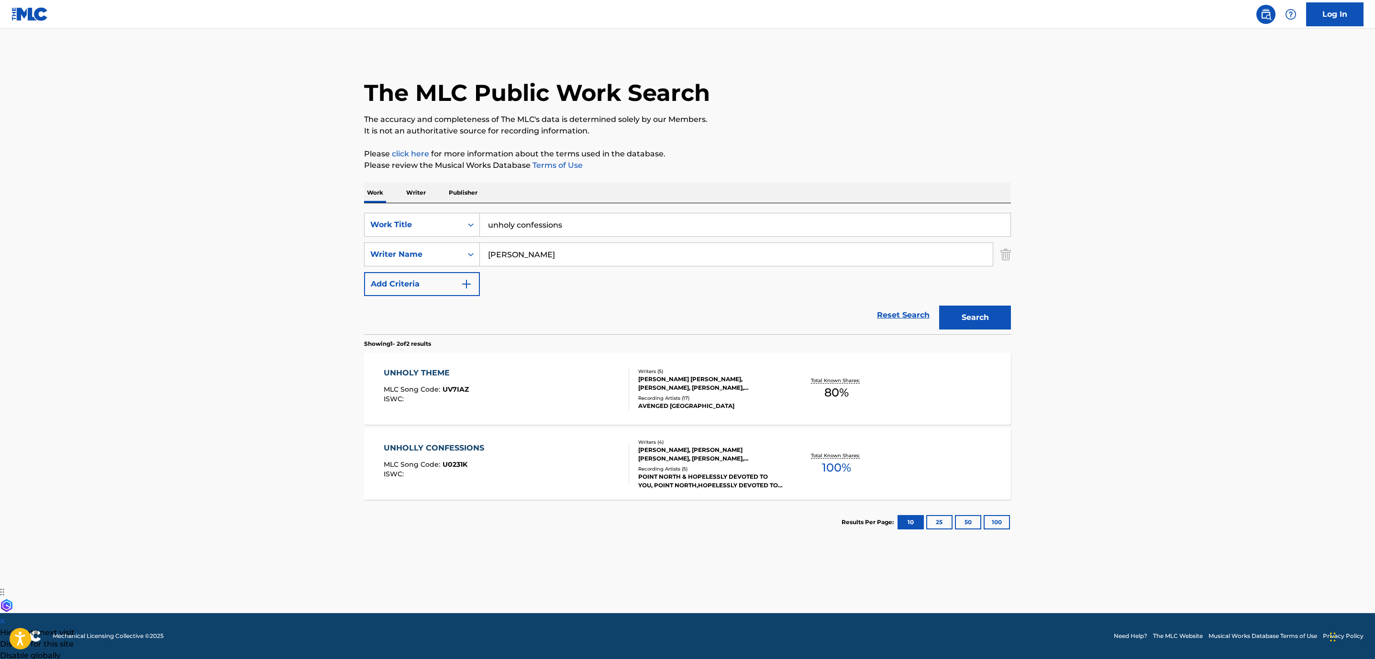
drag, startPoint x: 585, startPoint y: 221, endPoint x: 380, endPoint y: 204, distance: 205.0
click at [483, 213] on div "unholy confessions" at bounding box center [745, 225] width 531 height 24
type input "beast and the harlot"
click at [939, 306] on button "Search" at bounding box center [975, 318] width 72 height 24
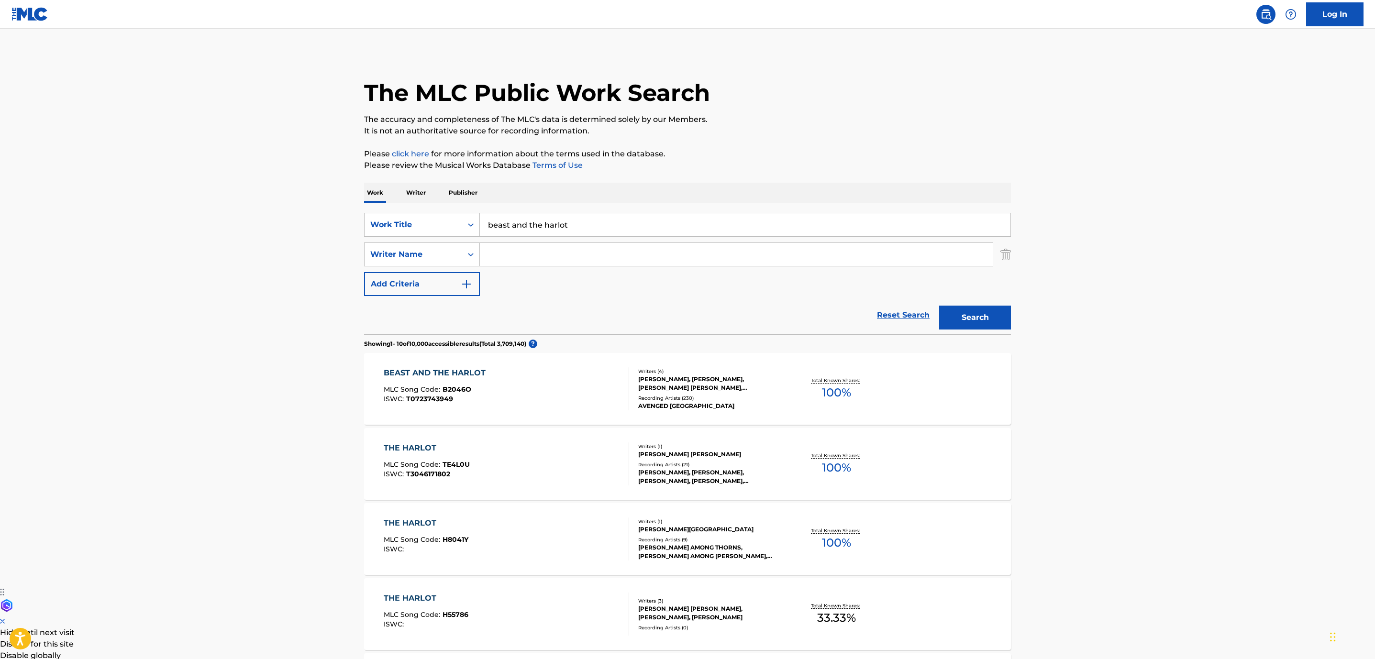
click at [553, 392] on div "BEAST AND THE HARLOT MLC Song Code : B2046O ISWC : T0723743949" at bounding box center [507, 388] width 246 height 43
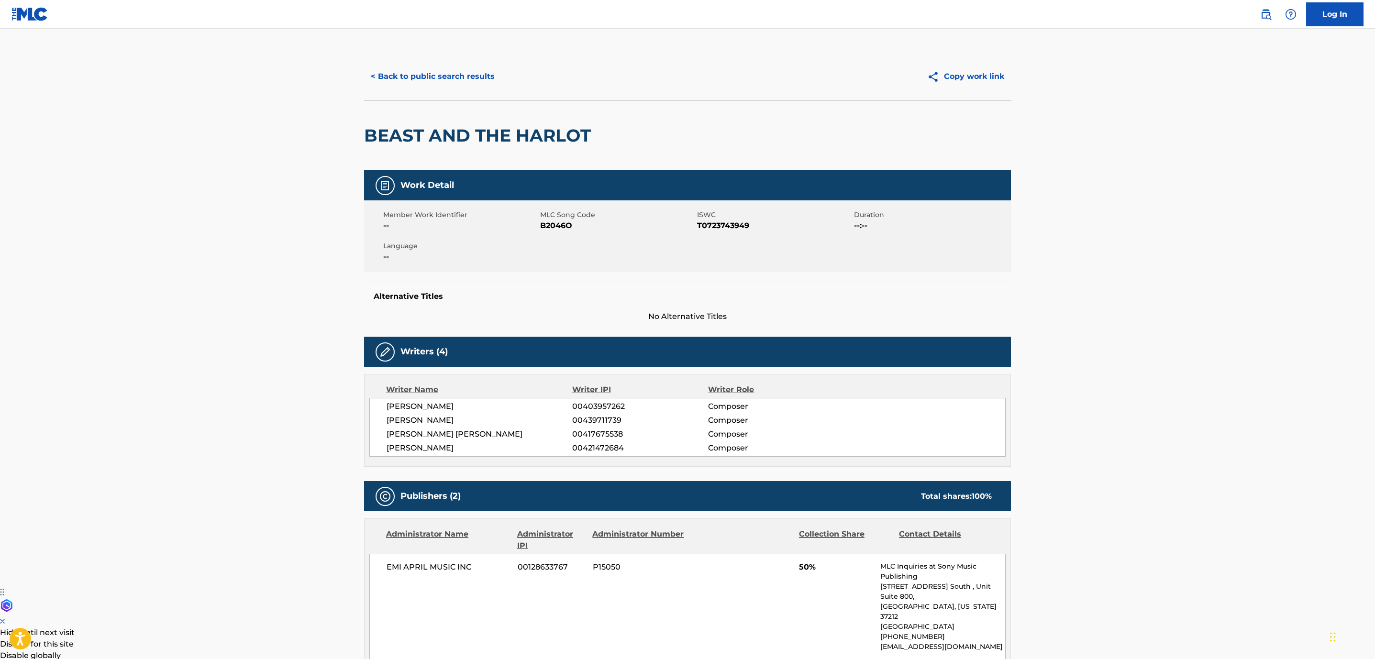
click at [439, 70] on button "< Back to public search results" at bounding box center [432, 77] width 137 height 24
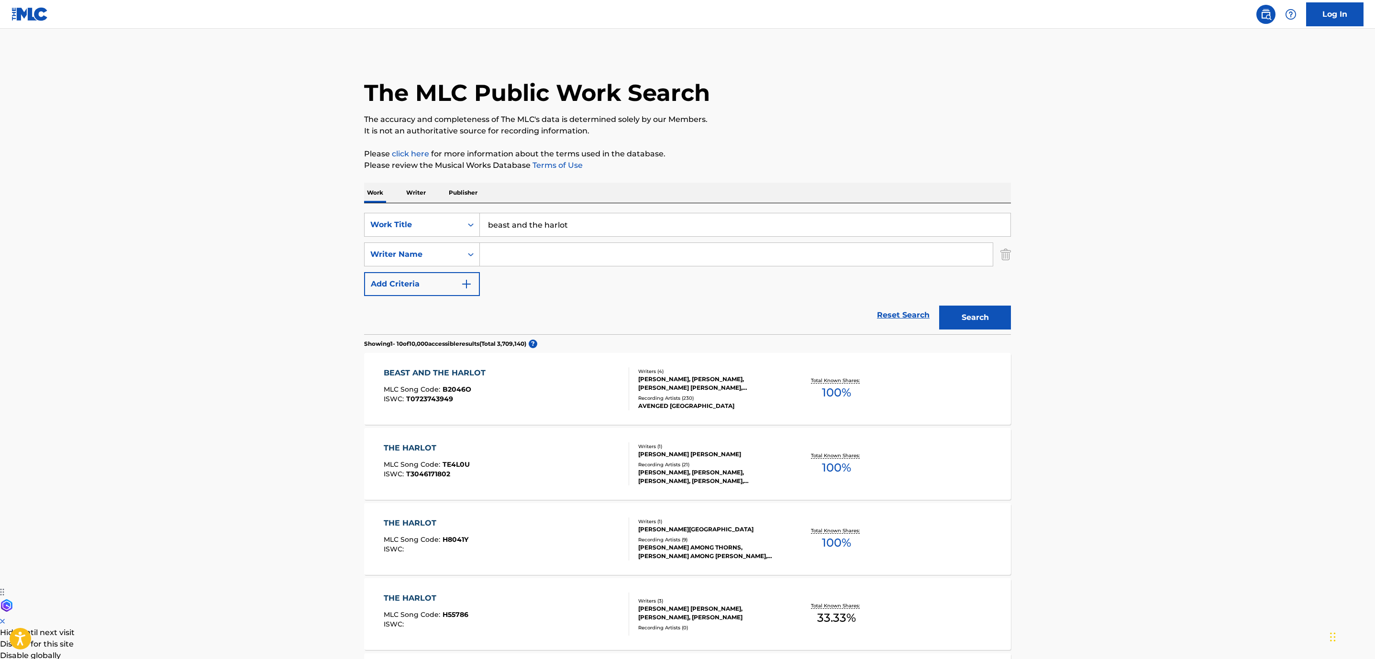
drag, startPoint x: 634, startPoint y: 220, endPoint x: 294, endPoint y: 239, distance: 340.7
click at [313, 243] on main "The MLC Public Work Search The accuracy and completeness of The MLC's data is d…" at bounding box center [687, 592] width 1375 height 1126
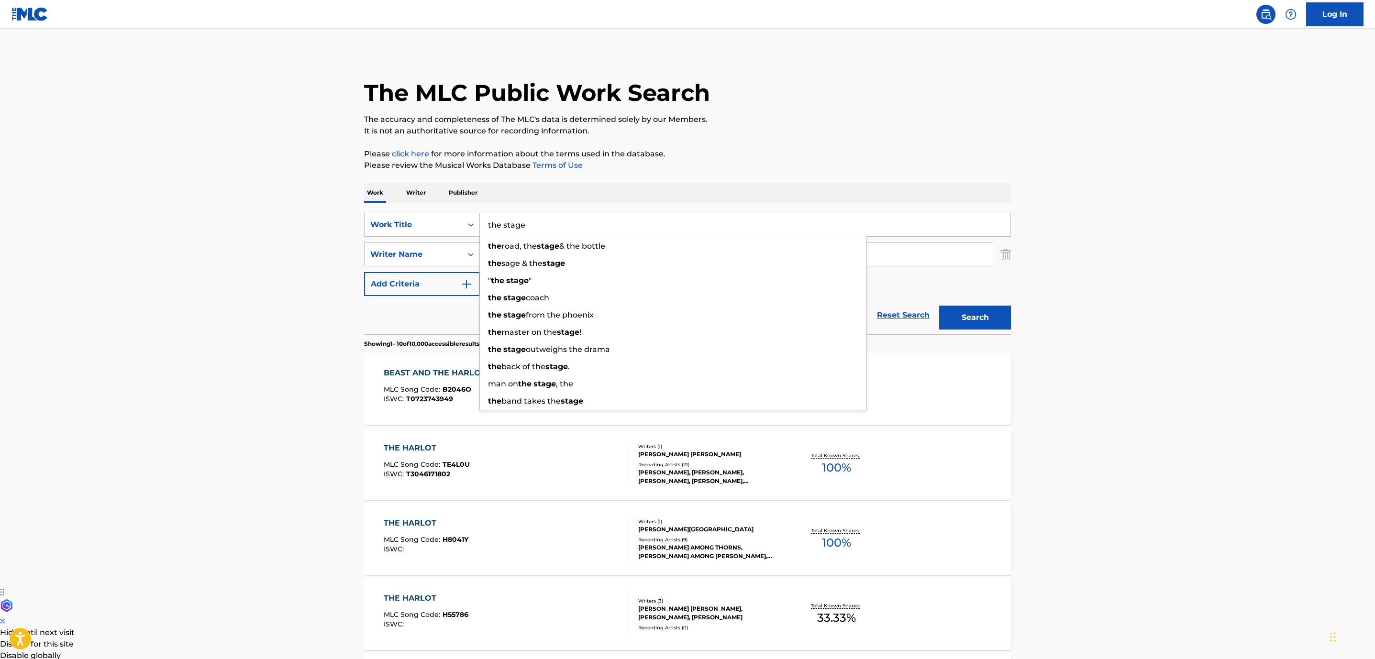
type input "the stage"
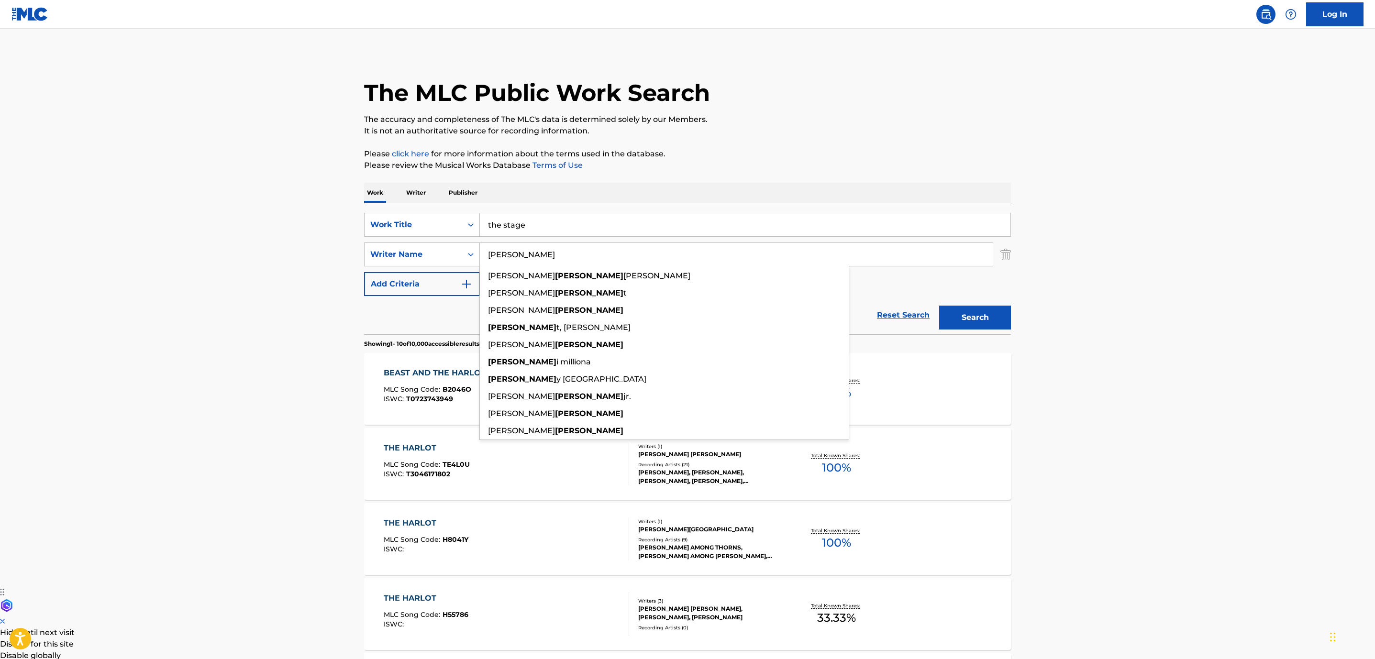
type input "[PERSON_NAME]"
click at [939, 306] on button "Search" at bounding box center [975, 318] width 72 height 24
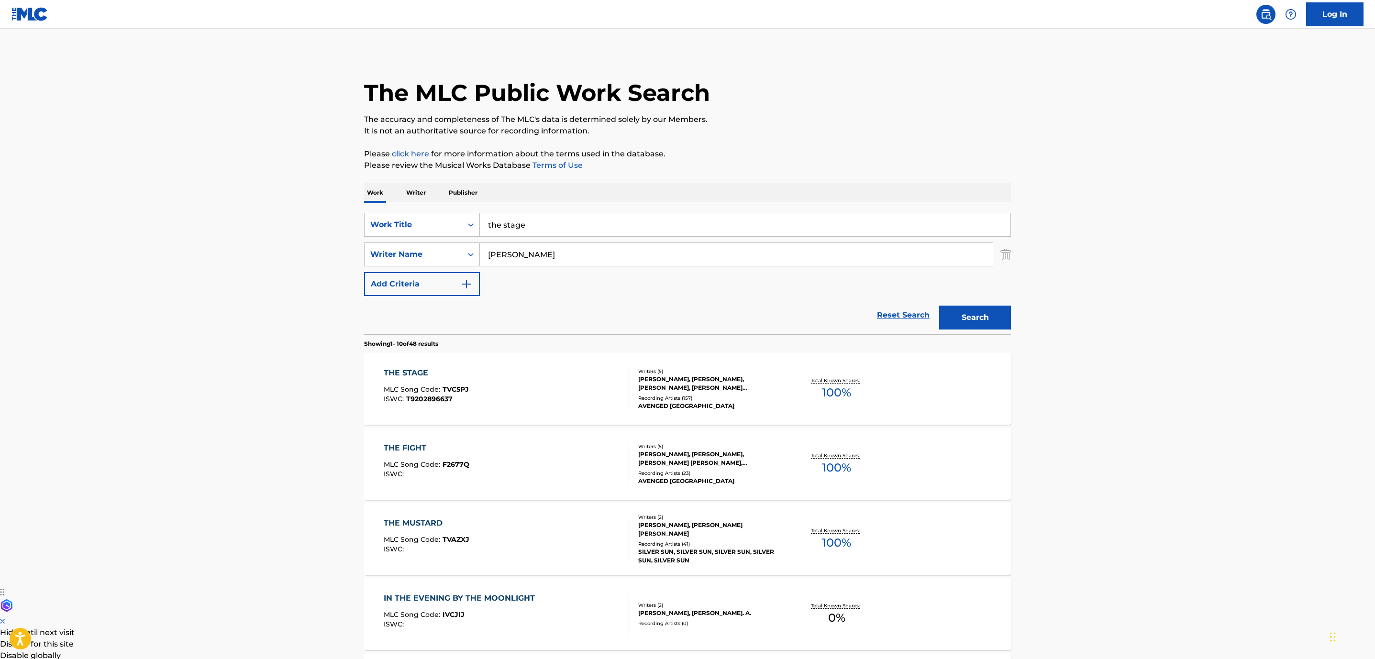
click at [550, 394] on div "THE STAGE MLC Song Code : TVC5PJ ISWC : T9202896637" at bounding box center [507, 388] width 246 height 43
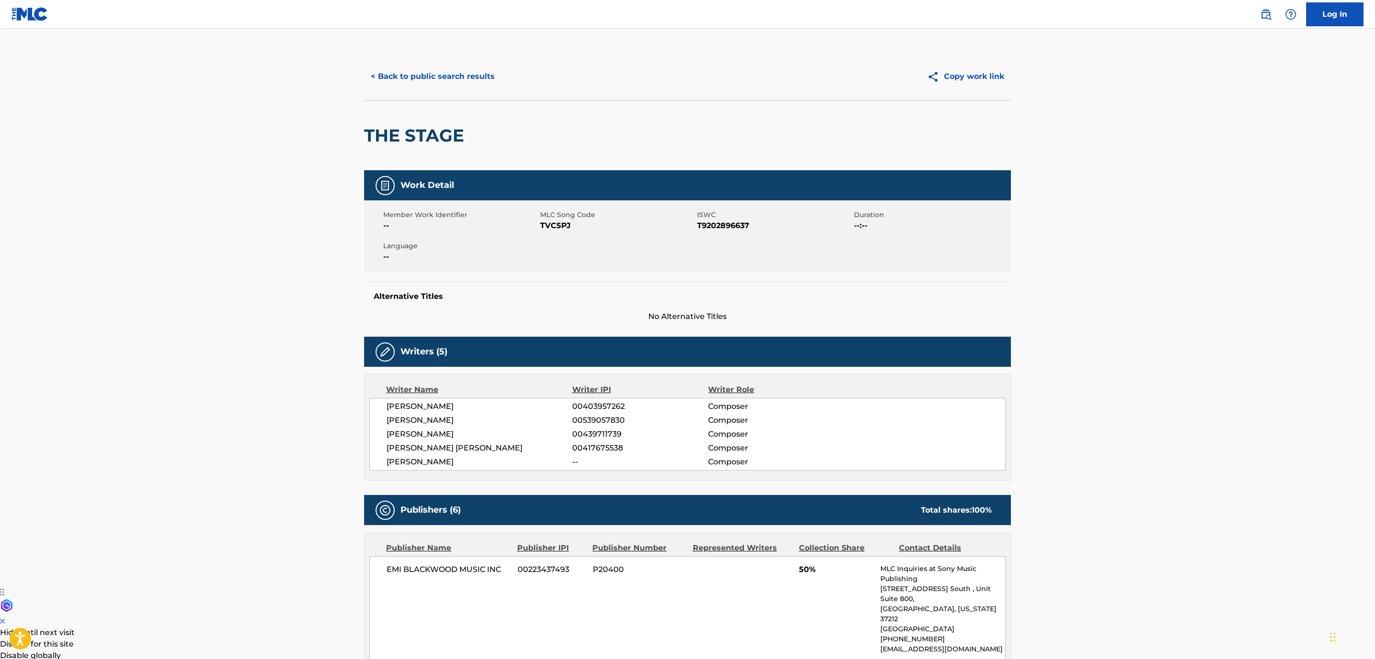
click at [441, 72] on button "< Back to public search results" at bounding box center [432, 77] width 137 height 24
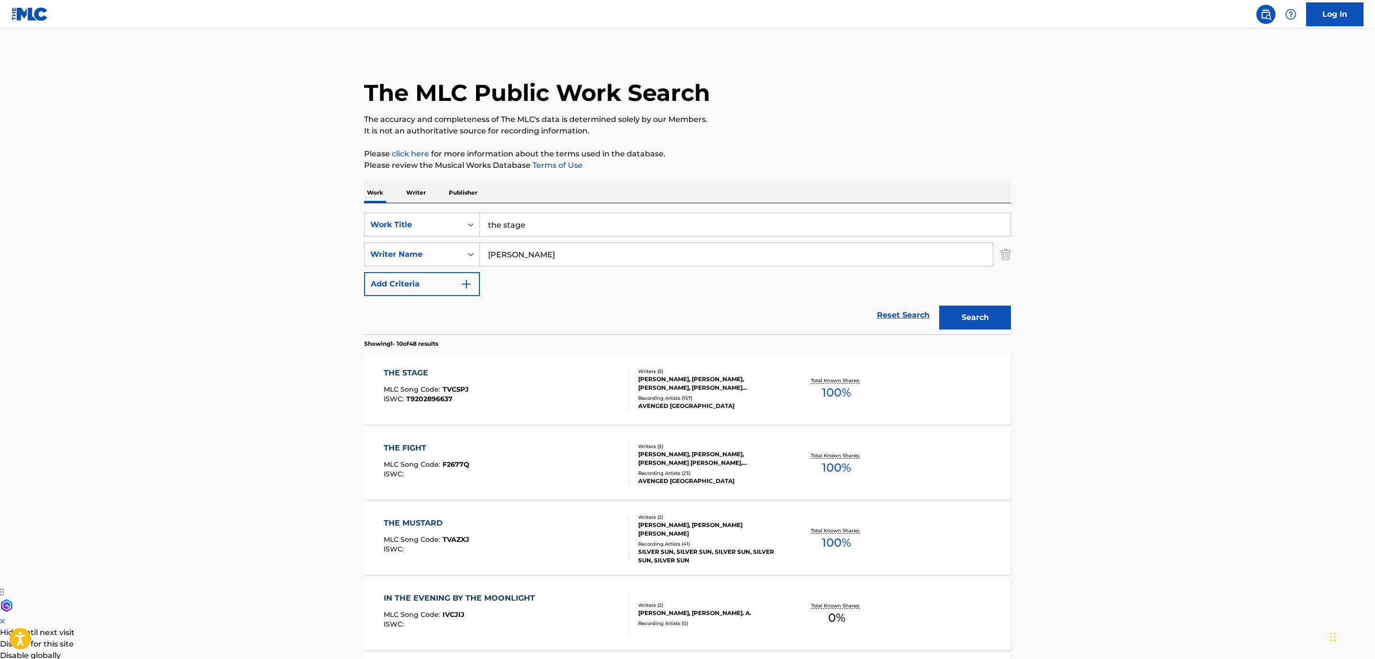
drag, startPoint x: 584, startPoint y: 224, endPoint x: 125, endPoint y: 191, distance: 459.9
click at [362, 209] on div "The MLC Public Work Search The accuracy and completeness of The MLC's data is d…" at bounding box center [688, 601] width 670 height 1097
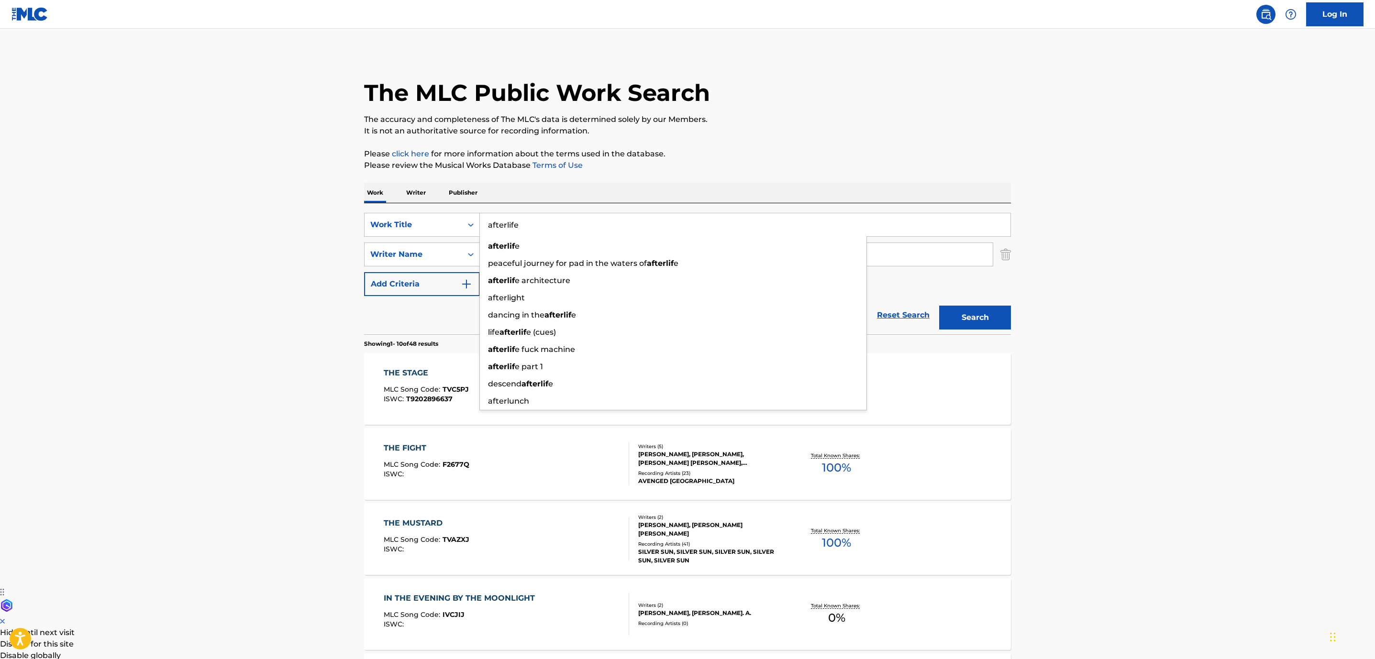
type input "afterlife"
click at [939, 306] on button "Search" at bounding box center [975, 318] width 72 height 24
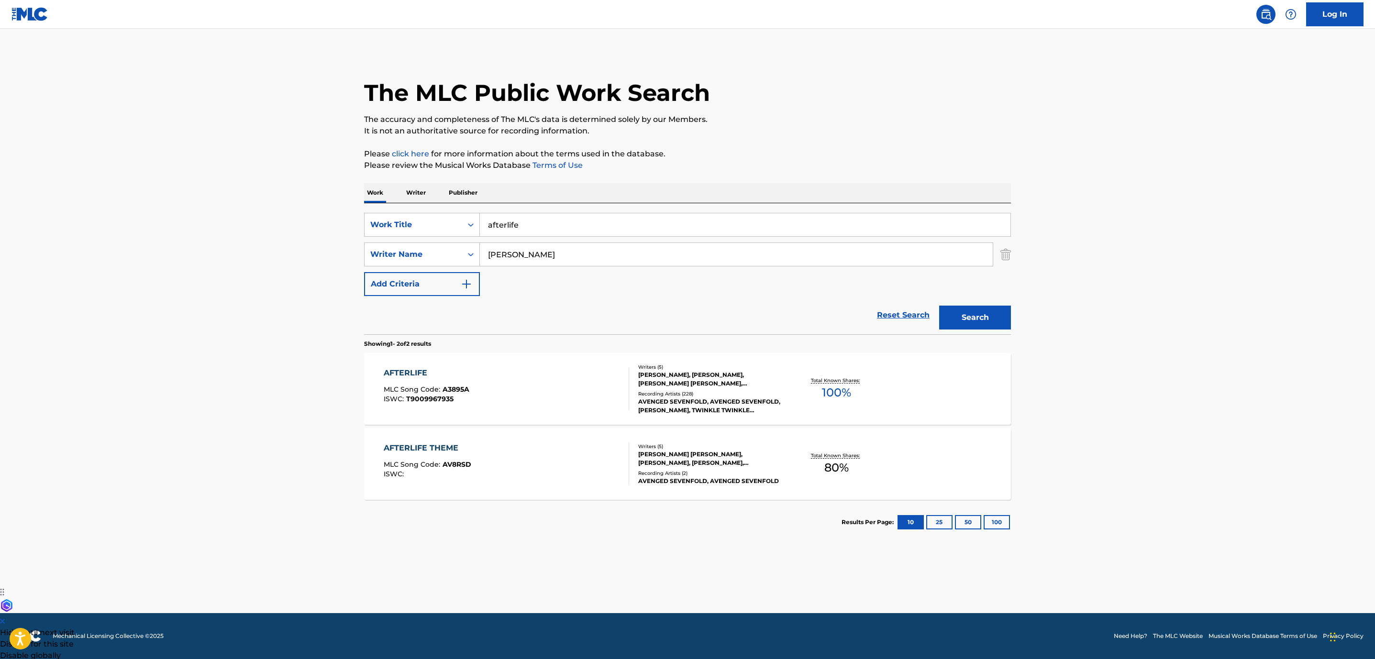
click at [554, 385] on div "AFTERLIFE MLC Song Code : A3895A ISWC : T9009967935" at bounding box center [507, 388] width 246 height 43
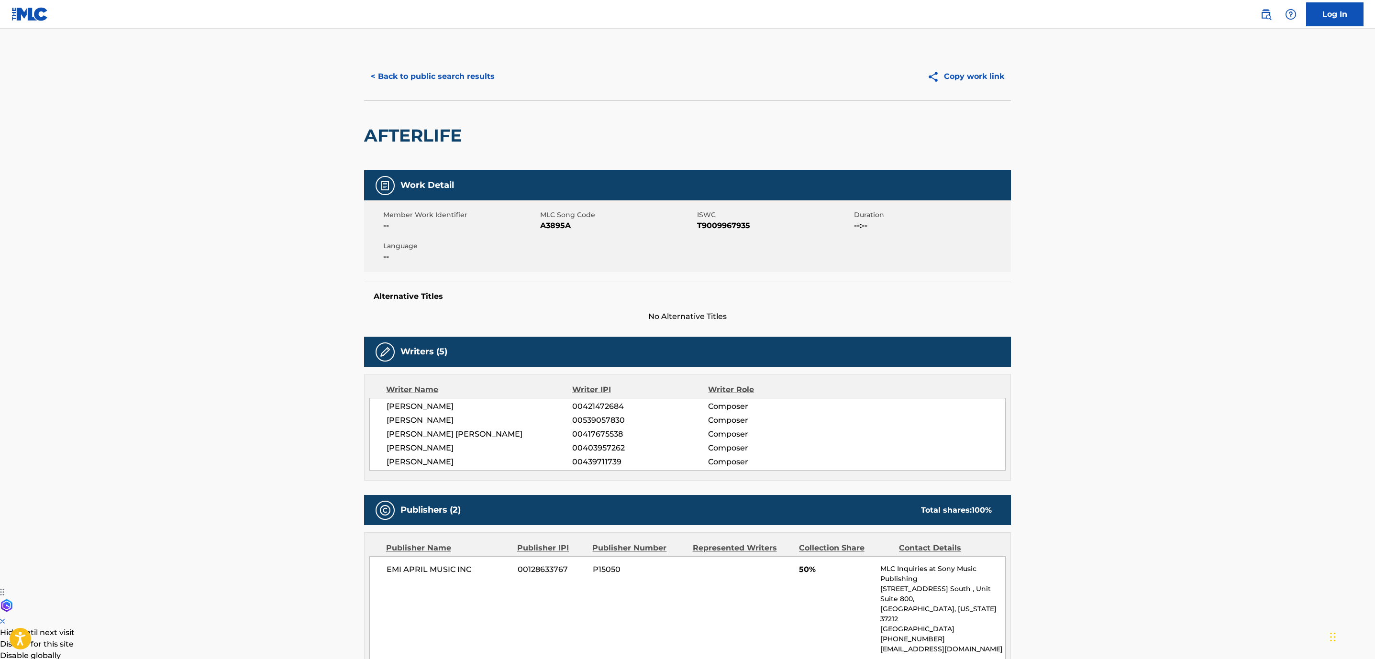
click at [435, 74] on button "< Back to public search results" at bounding box center [432, 77] width 137 height 24
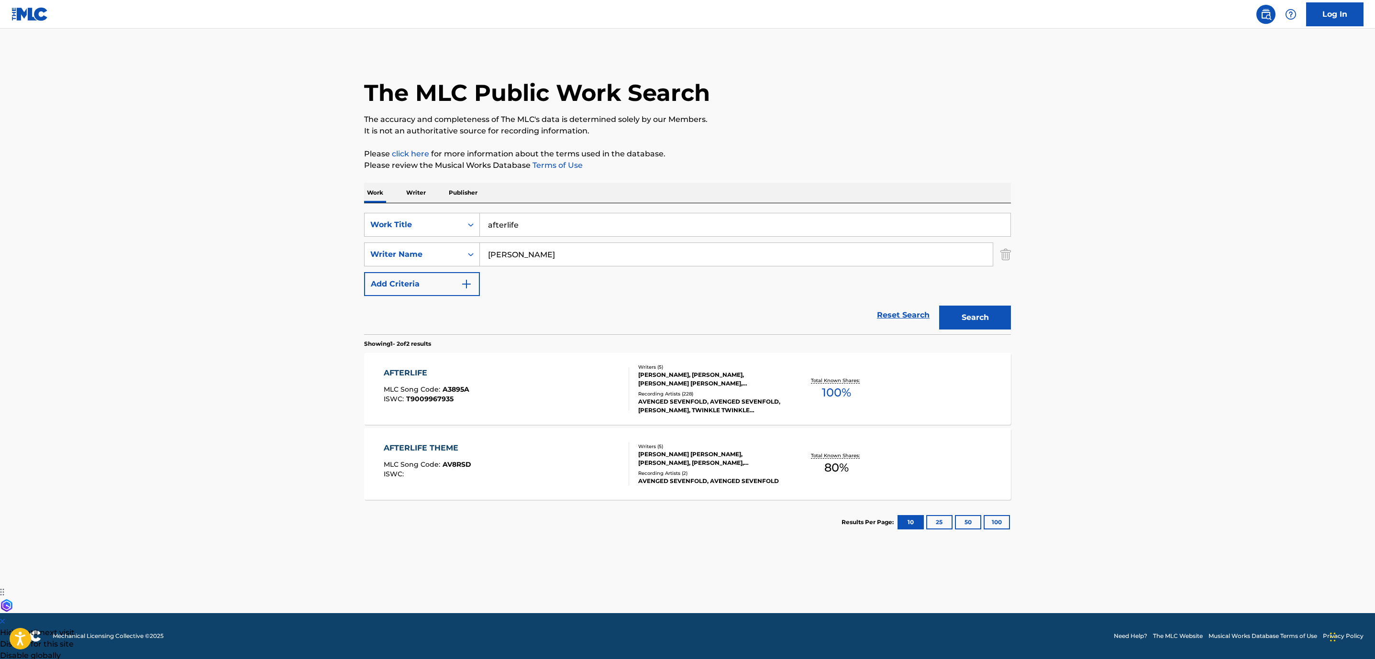
click at [535, 211] on div "SearchWithCriteria852e5815-258f-4b49-930d-0e7060dc4df4 Work Title afterlife Sea…" at bounding box center [687, 268] width 647 height 131
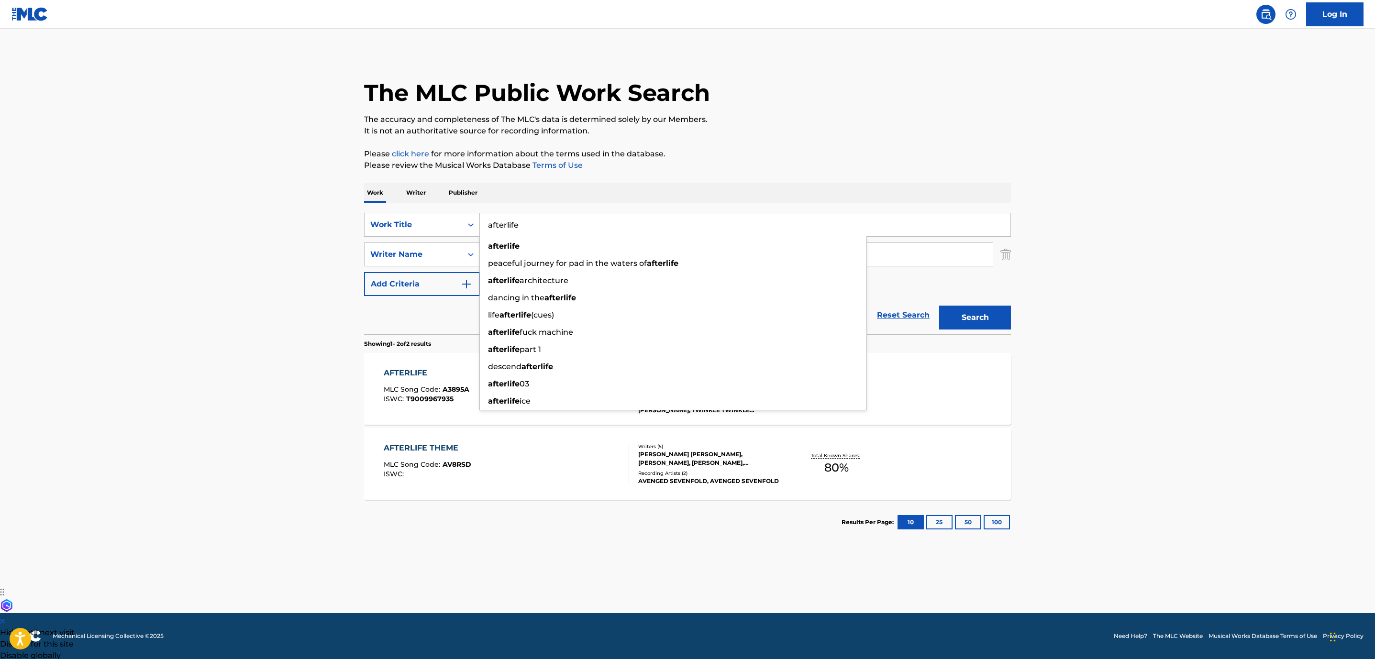
drag, startPoint x: 547, startPoint y: 231, endPoint x: 348, endPoint y: 193, distance: 203.1
click at [382, 210] on div "SearchWithCriteria852e5815-258f-4b49-930d-0e7060dc4df4 Work Title afterlife aft…" at bounding box center [687, 268] width 647 height 131
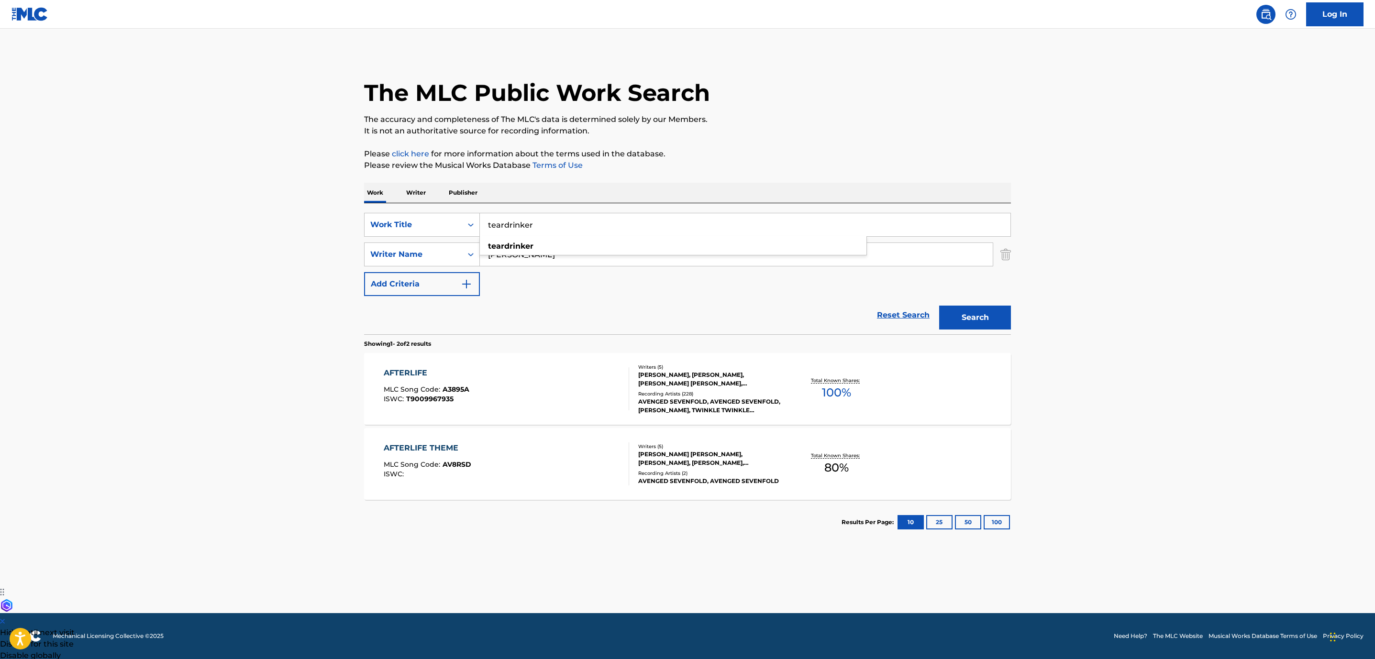
type input "teardrinker"
click at [939, 306] on button "Search" at bounding box center [975, 318] width 72 height 24
click at [587, 461] on div "TEARDRINKER MLC Song Code : TE9524 ISWC : T3069577528" at bounding box center [507, 464] width 246 height 43
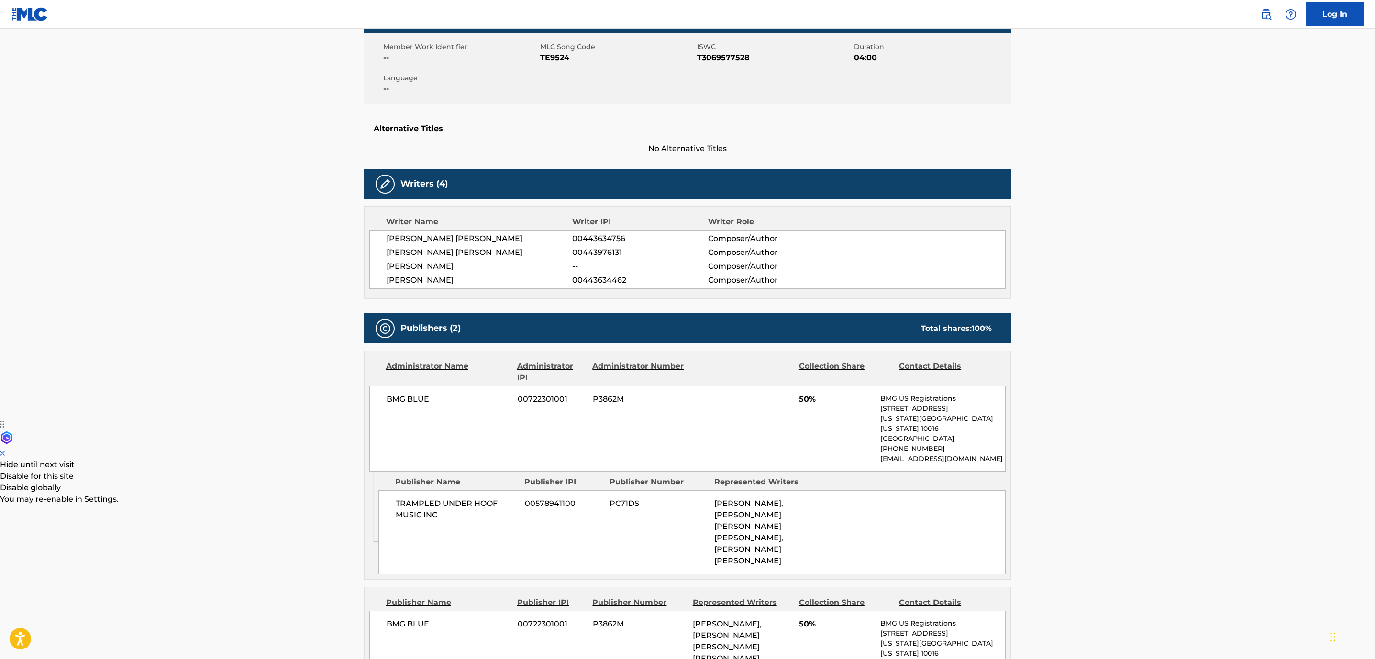
scroll to position [359, 0]
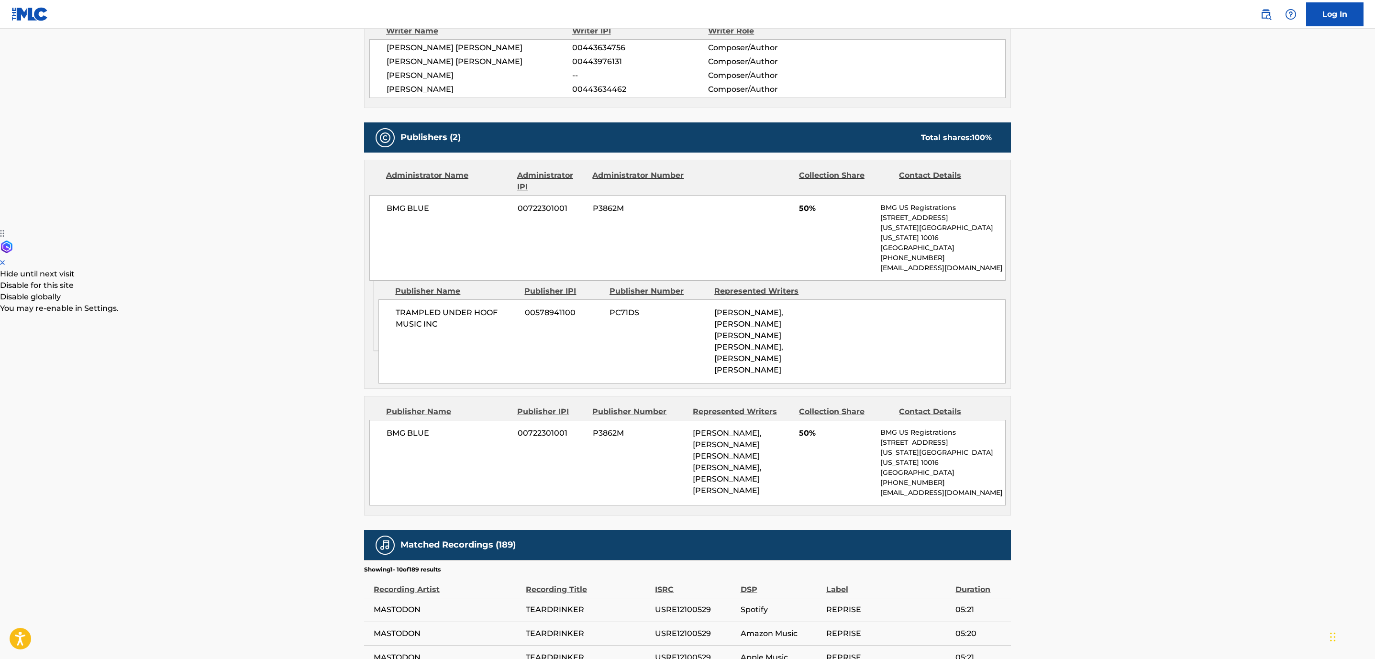
click at [1224, 474] on main "< Back to public search results Copy work link TEARDRINKER Work Detail Member W…" at bounding box center [687, 278] width 1375 height 1217
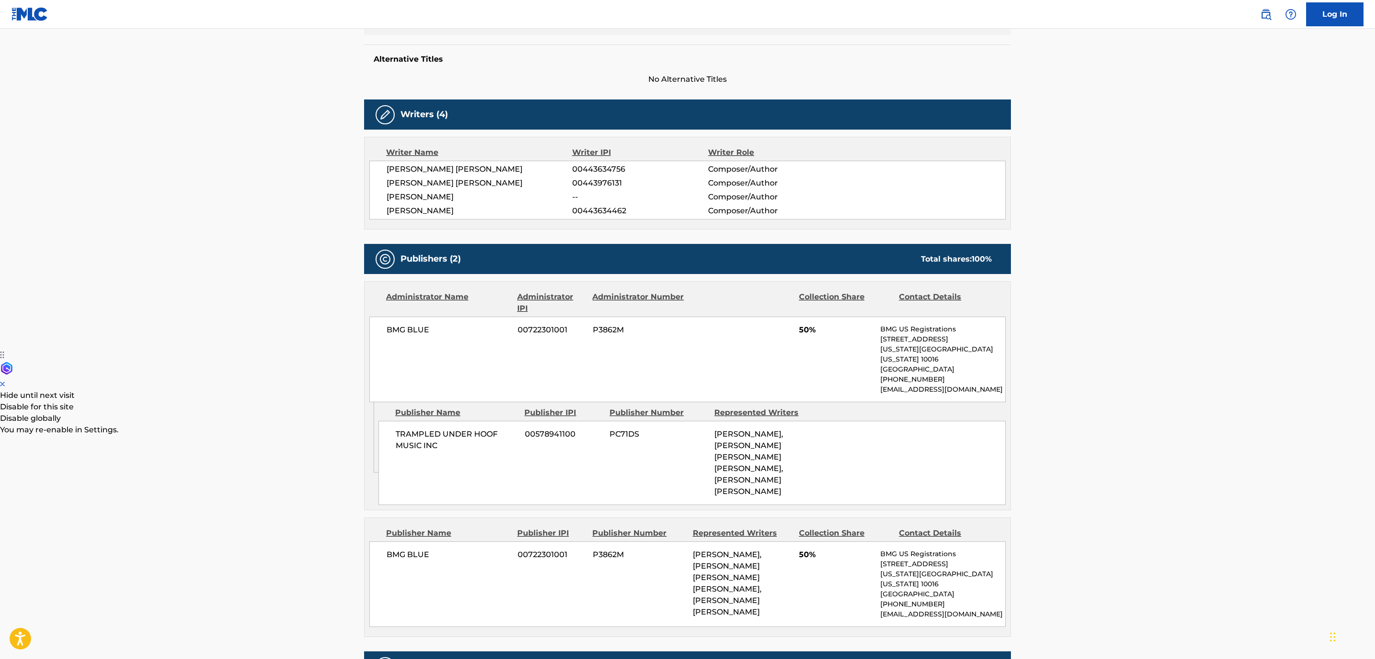
scroll to position [0, 0]
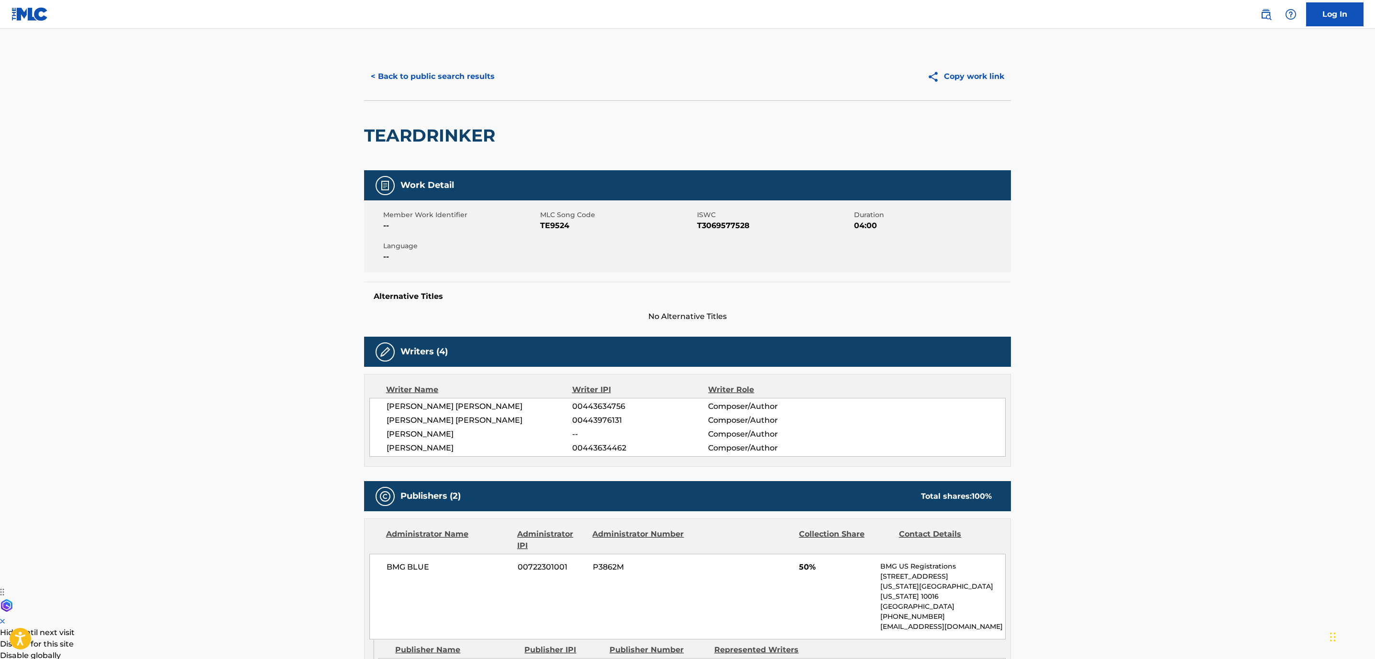
click at [458, 59] on div "< Back to public search results Copy work link" at bounding box center [687, 77] width 647 height 48
click at [467, 71] on button "< Back to public search results" at bounding box center [432, 77] width 137 height 24
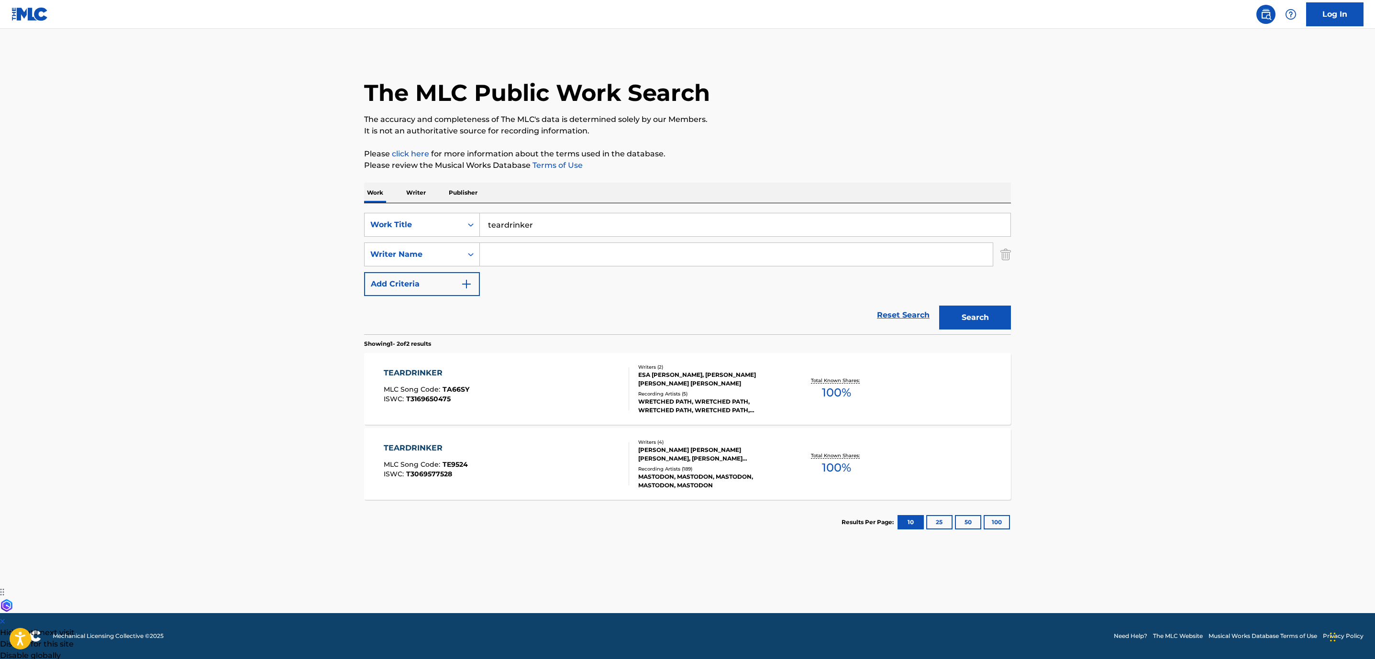
drag, startPoint x: 554, startPoint y: 223, endPoint x: 277, endPoint y: 184, distance: 279.7
click at [402, 200] on div "Work Writer Publisher SearchWithCriteria852e5815-258f-4b49-930d-0e7060dc4df4 Wo…" at bounding box center [687, 364] width 647 height 362
type input "more than i could chew"
click at [959, 307] on button "Search" at bounding box center [975, 318] width 72 height 24
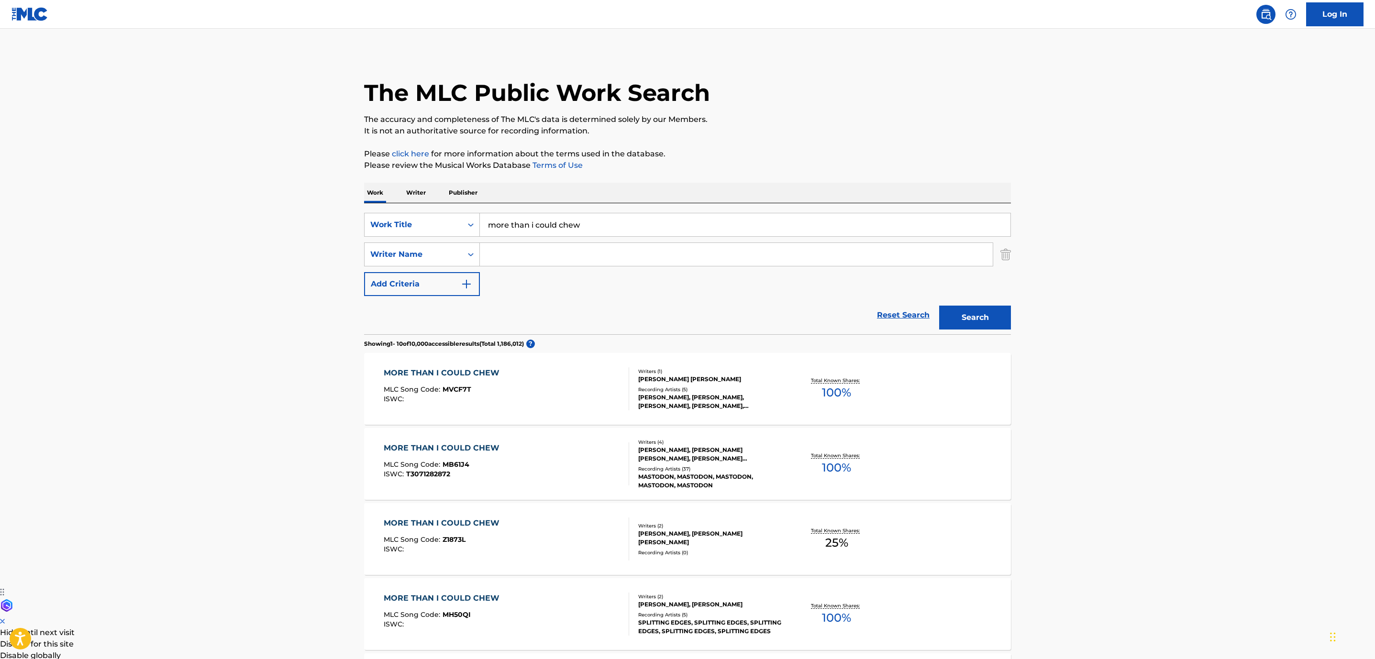
click at [572, 462] on div "MORE THAN I COULD CHEW MLC Song Code : MB61J4 ISWC : T3071282872" at bounding box center [507, 464] width 246 height 43
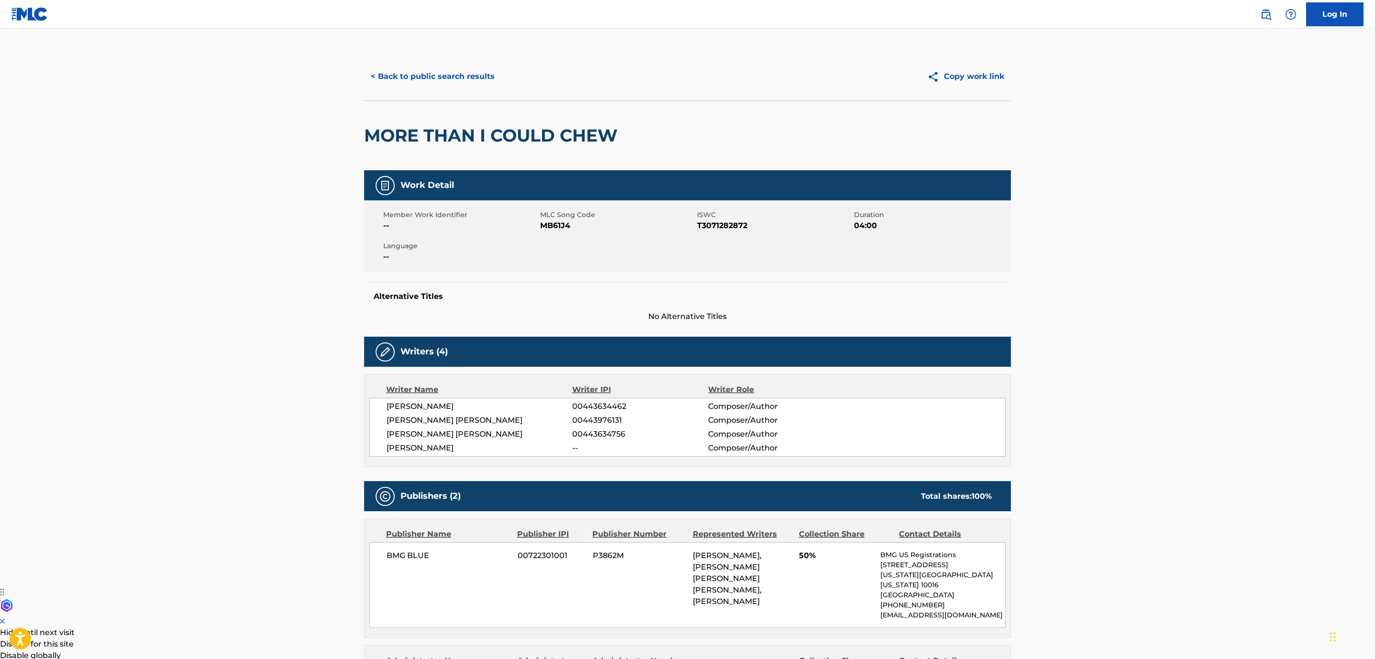
click at [460, 79] on button "< Back to public search results" at bounding box center [432, 77] width 137 height 24
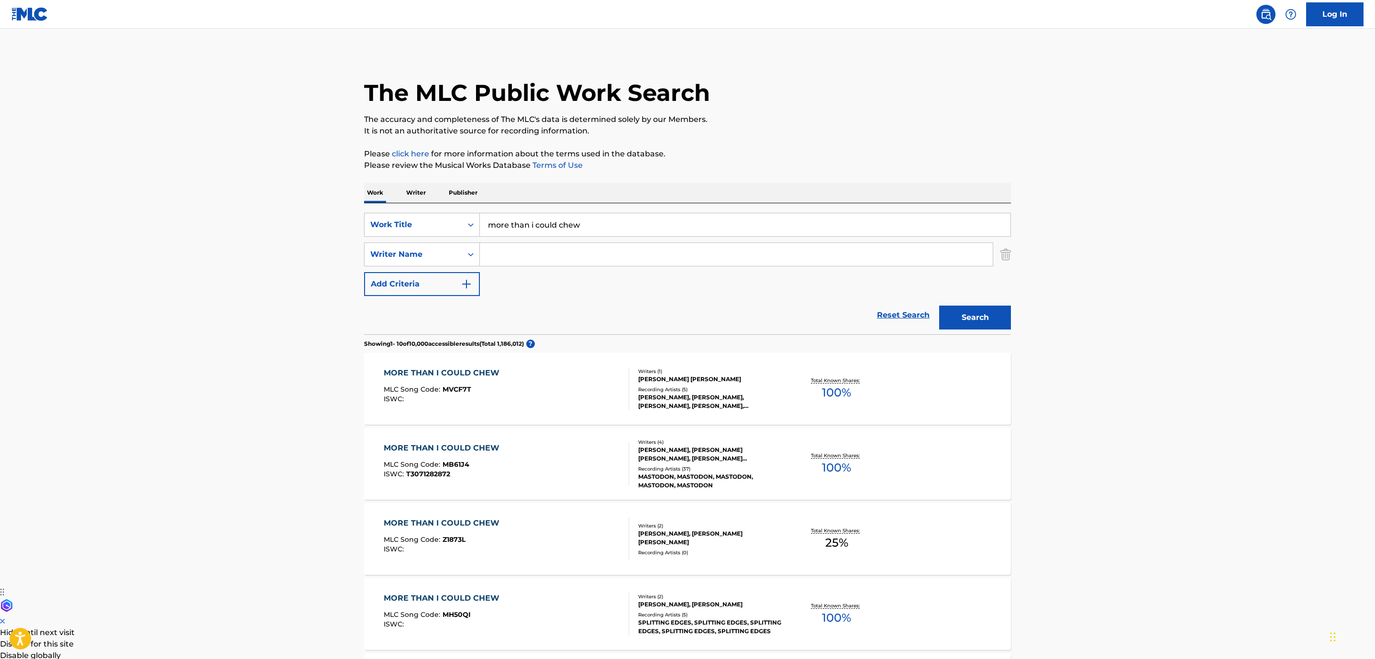
drag, startPoint x: 590, startPoint y: 224, endPoint x: 56, endPoint y: 195, distance: 534.7
click at [296, 236] on main "The MLC Public Work Search The accuracy and completeness of The MLC's data is d…" at bounding box center [687, 592] width 1375 height 1126
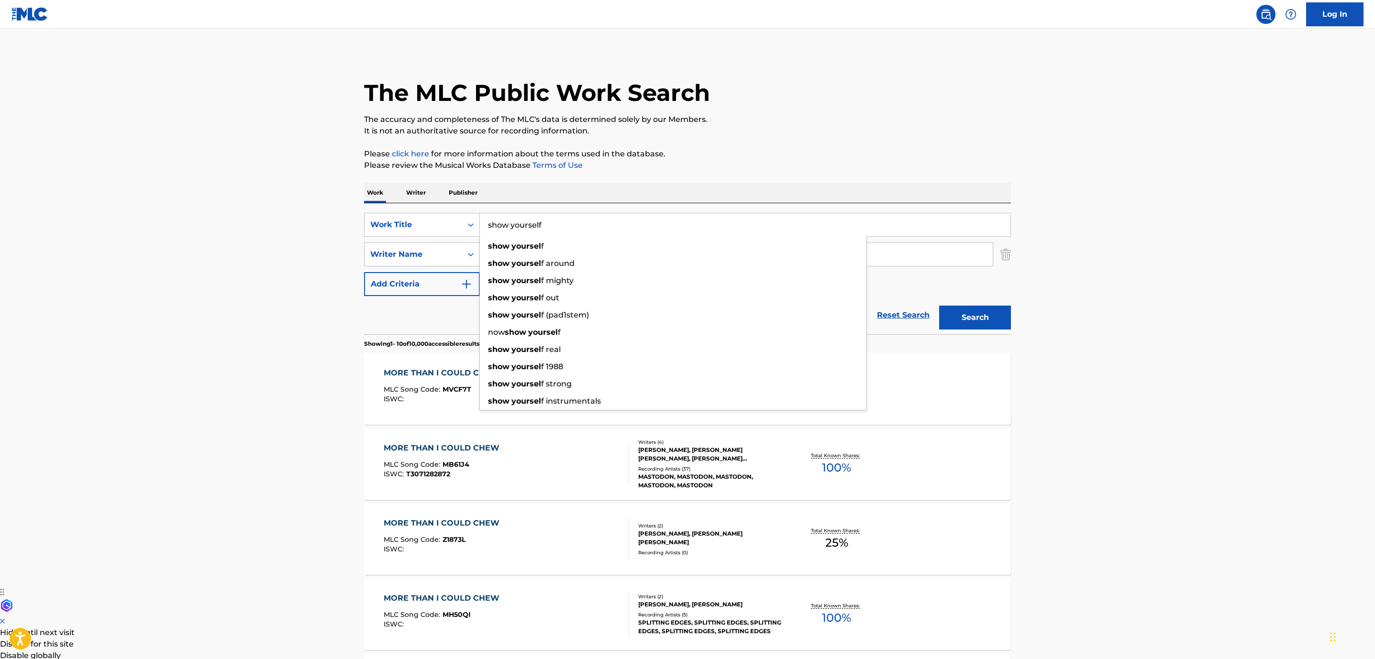
type input "show yourself"
click at [939, 306] on button "Search" at bounding box center [975, 318] width 72 height 24
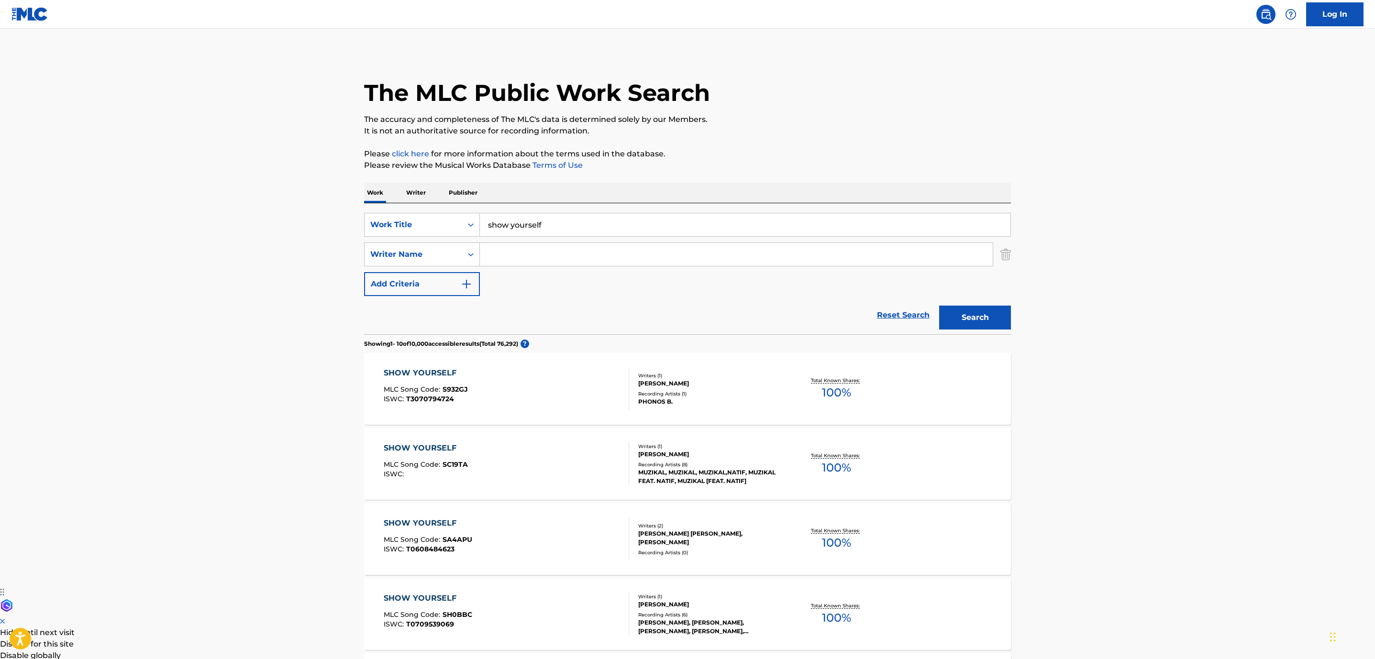
click at [501, 244] on input "Search Form" at bounding box center [736, 254] width 513 height 23
type input "[PERSON_NAME]"
click at [939, 306] on button "Search" at bounding box center [975, 318] width 72 height 24
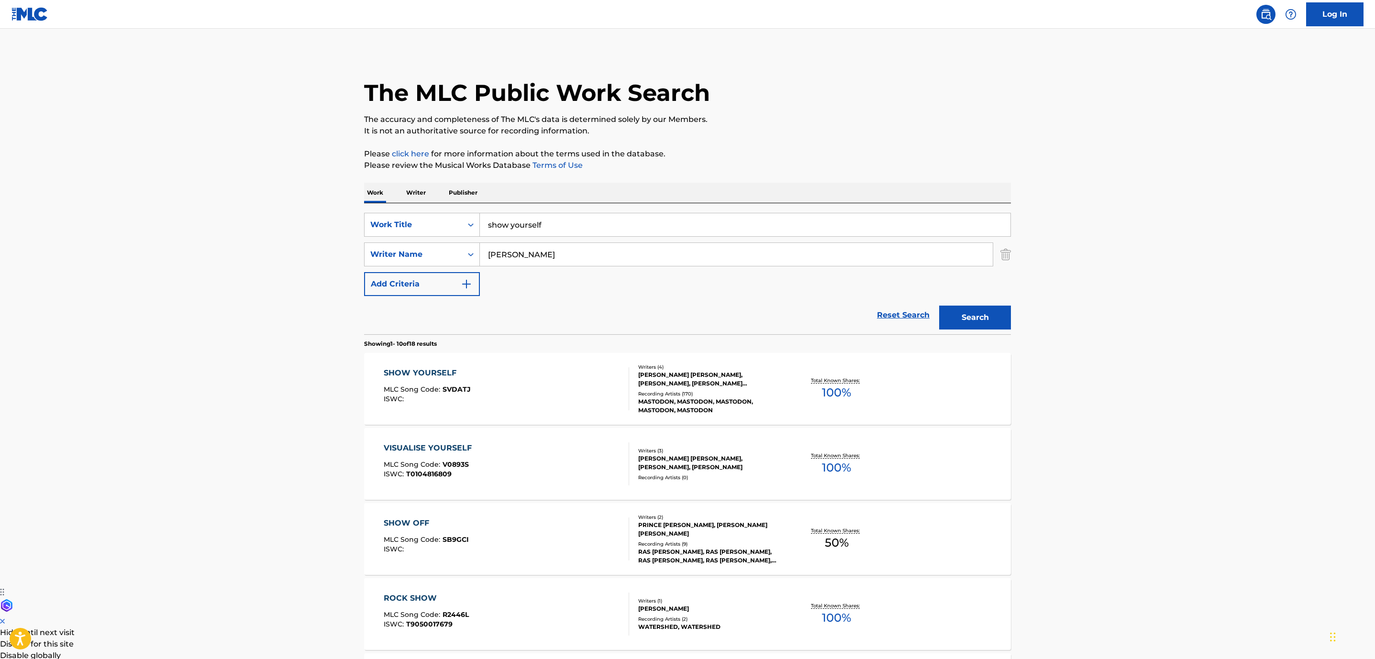
click at [542, 382] on div "SHOW YOURSELF MLC Song Code : SVDATJ ISWC :" at bounding box center [507, 388] width 246 height 43
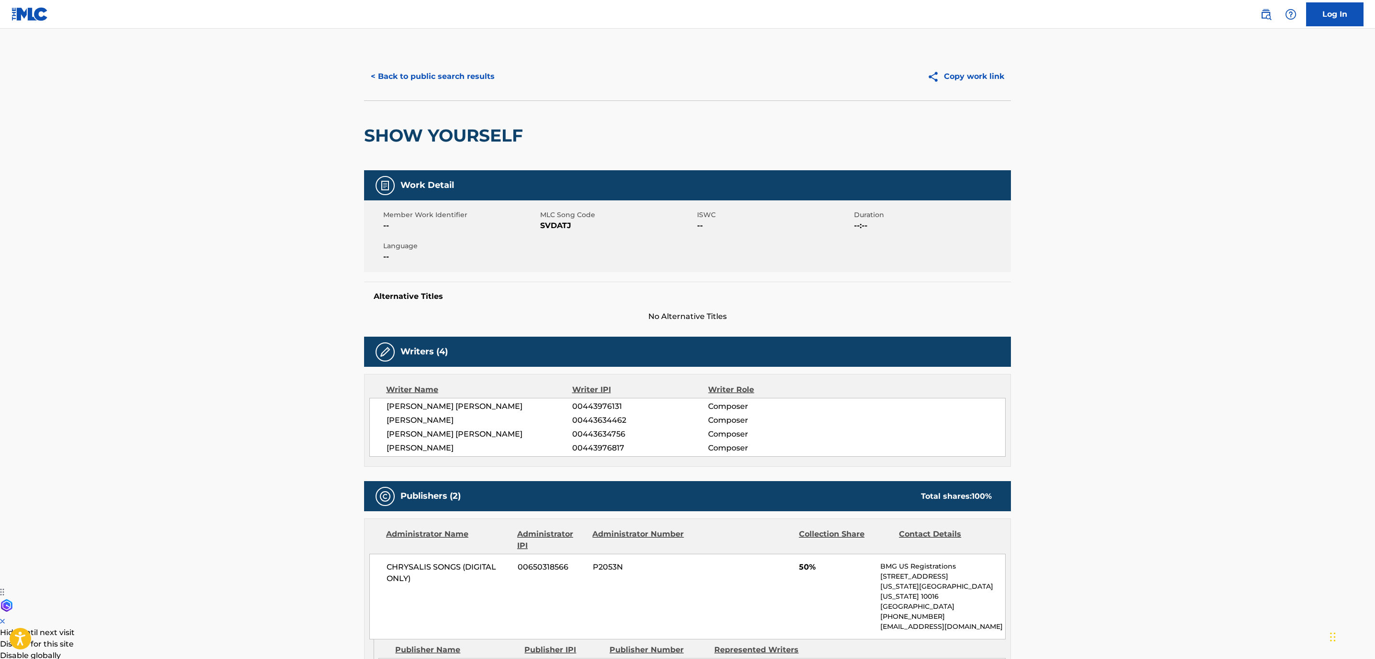
click at [452, 75] on button "< Back to public search results" at bounding box center [432, 77] width 137 height 24
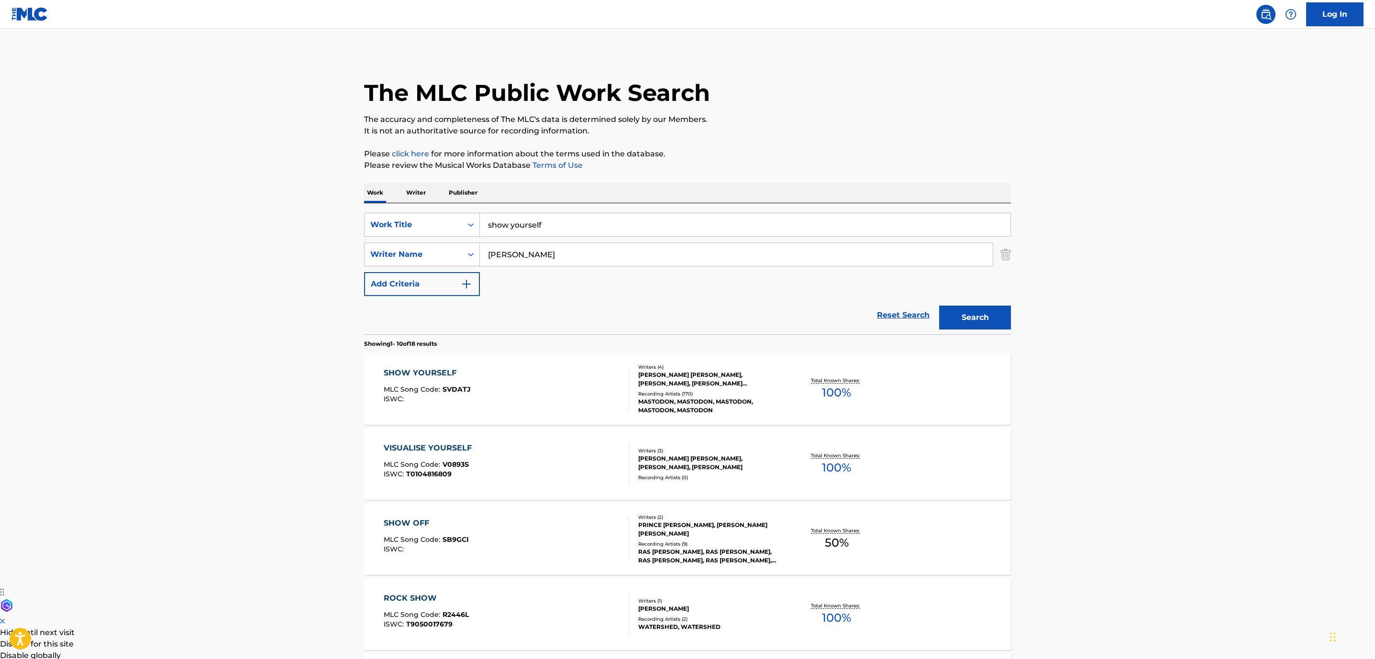
drag, startPoint x: 560, startPoint y: 224, endPoint x: 237, endPoint y: 220, distance: 322.9
click at [306, 229] on main "The MLC Public Work Search The accuracy and completeness of The MLC's data is d…" at bounding box center [687, 592] width 1375 height 1126
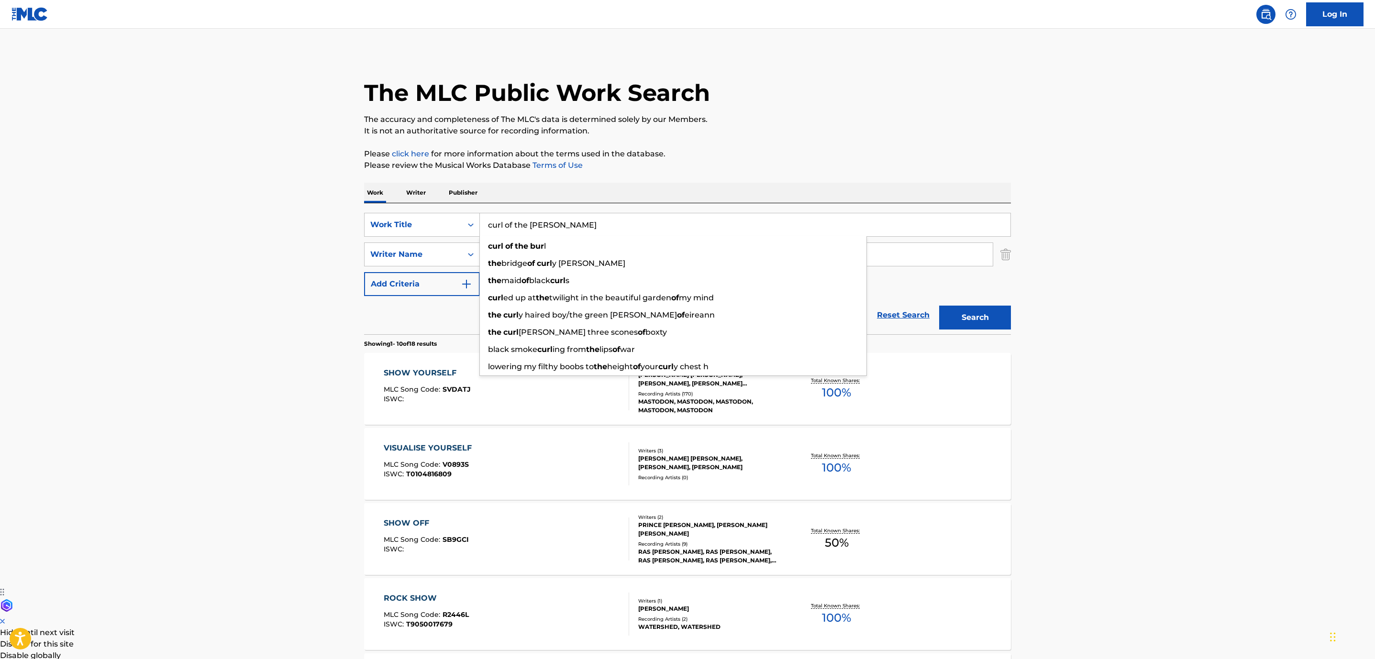
type input "curl of the [PERSON_NAME]"
click at [939, 306] on button "Search" at bounding box center [975, 318] width 72 height 24
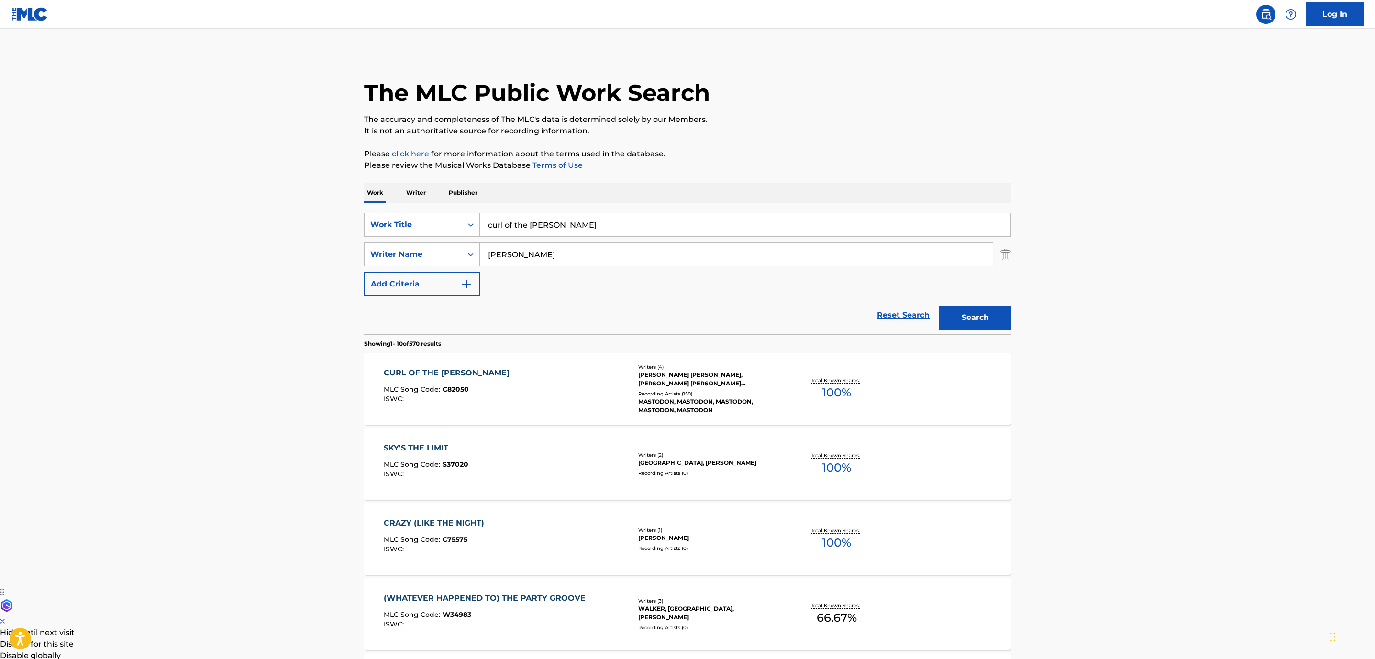
click at [533, 386] on div "CURL OF THE [PERSON_NAME] MLC Song Code : C82050 ISWC :" at bounding box center [507, 388] width 246 height 43
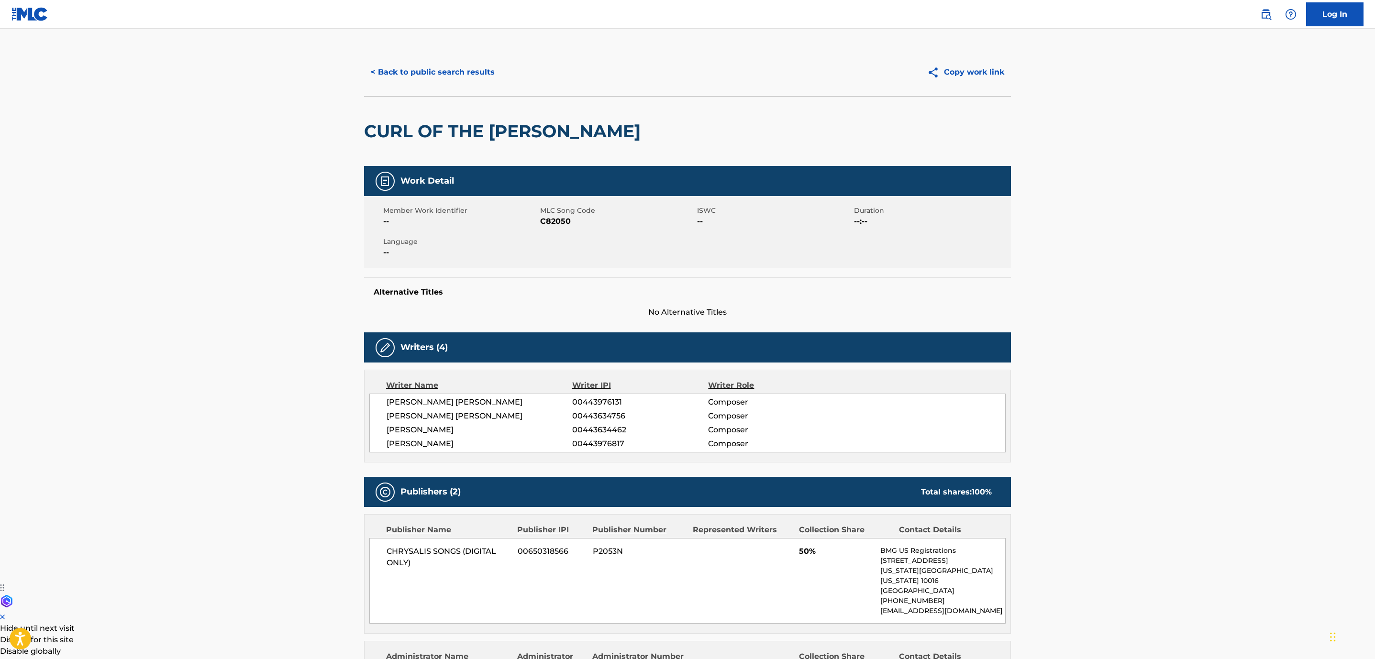
scroll to position [359, 0]
